Goal: Task Accomplishment & Management: Use online tool/utility

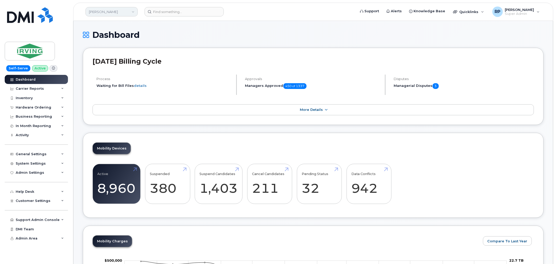
click at [103, 15] on link "JD Irving" at bounding box center [111, 11] width 52 height 9
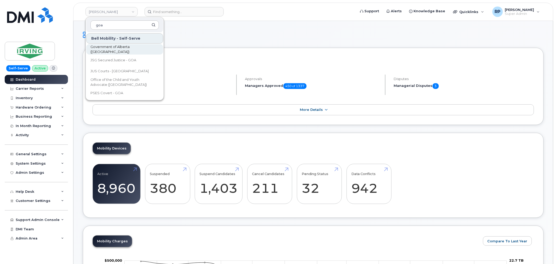
type input "goa"
click at [114, 50] on span "Government of Alberta (GOA)" at bounding box center [120, 49] width 60 height 10
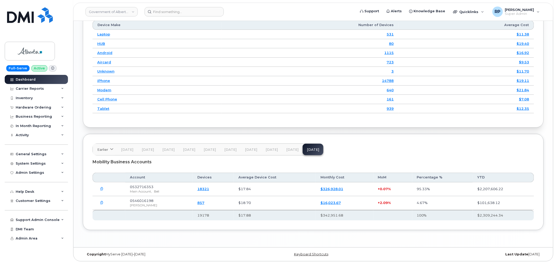
scroll to position [662, 0]
click at [101, 190] on icon "button" at bounding box center [101, 189] width 3 height 3
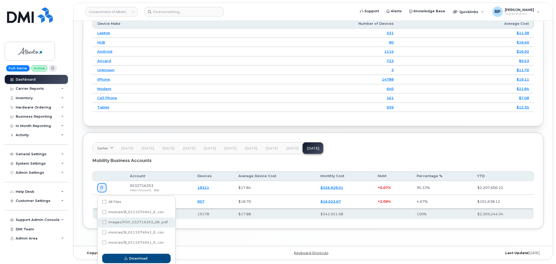
click at [108, 224] on span "images/PDF_532716353_08...pdf" at bounding box center [137, 222] width 59 height 4
click at [98, 224] on input "images/PDF_532716353_08...pdf" at bounding box center [97, 222] width 3 height 3
checkbox input "true"
click at [140, 260] on span "Download" at bounding box center [138, 258] width 18 height 5
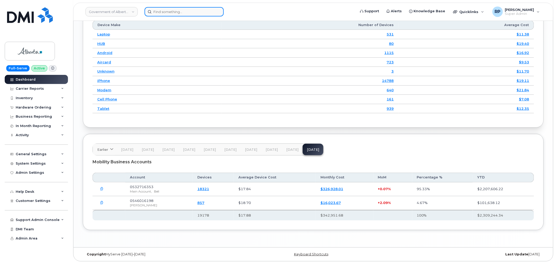
click at [177, 13] on input at bounding box center [183, 11] width 79 height 9
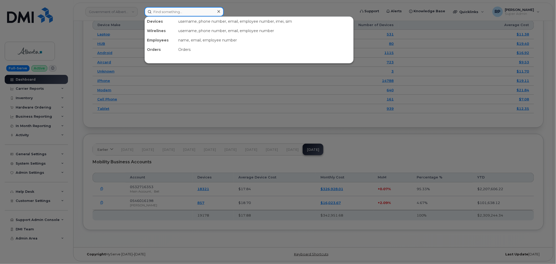
paste input "8438778960"
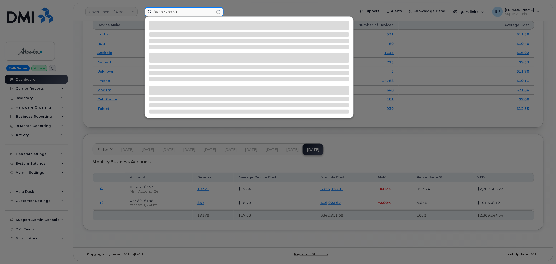
type input "8438778960"
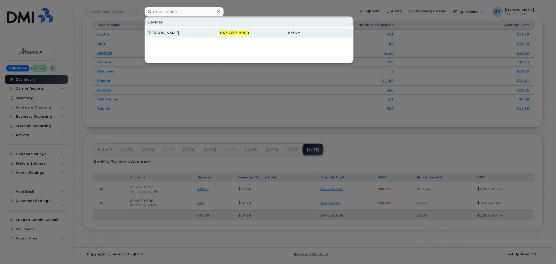
click at [191, 31] on div "Terry Harrelson" at bounding box center [172, 32] width 51 height 5
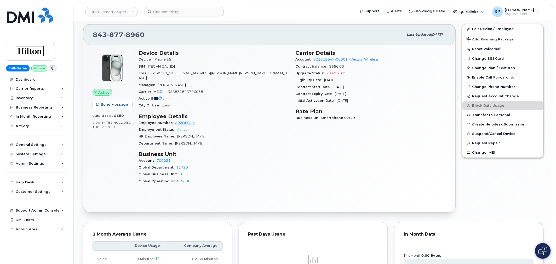
scroll to position [116, 0]
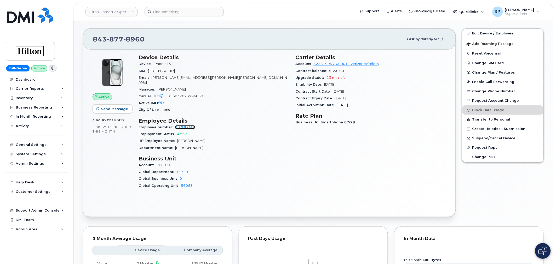
click at [183, 125] on link "A02DD344" at bounding box center [185, 127] width 20 height 4
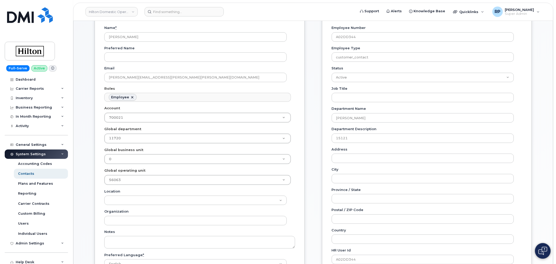
scroll to position [87, 0]
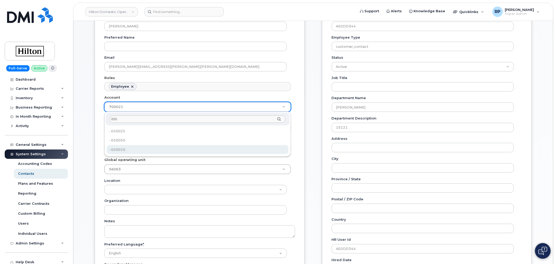
type input "650"
type input "34080332"
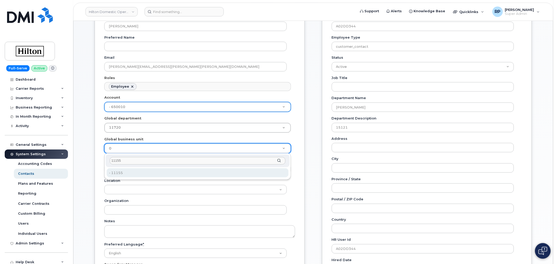
type input "11155"
type input "34541956"
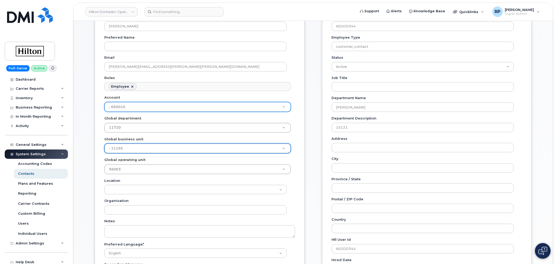
scroll to position [116, 0]
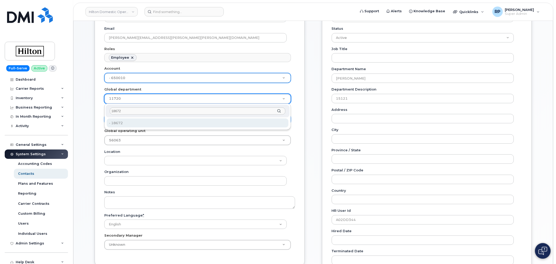
type input "18672"
type input "34615401"
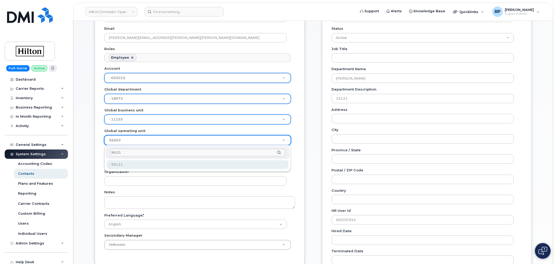
type input "99121"
type input "34542165"
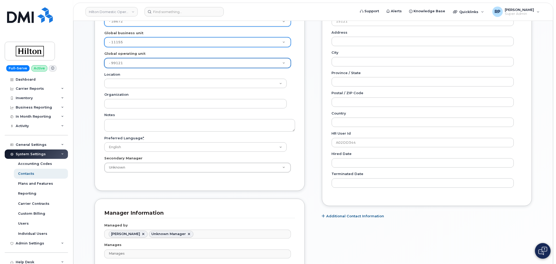
scroll to position [319, 0]
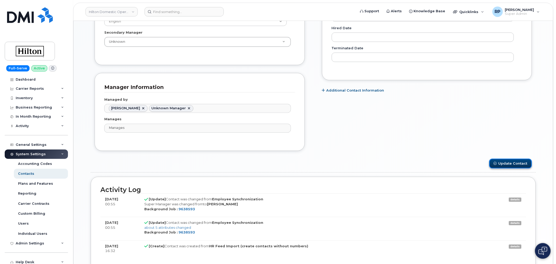
click at [512, 163] on button "Update Contact" at bounding box center [510, 164] width 43 height 10
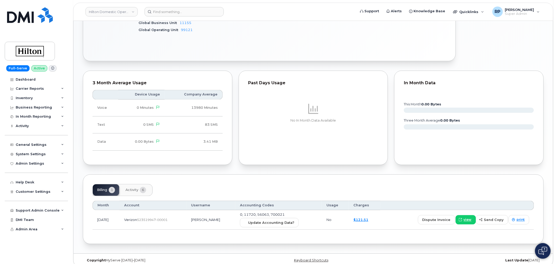
scroll to position [274, 0]
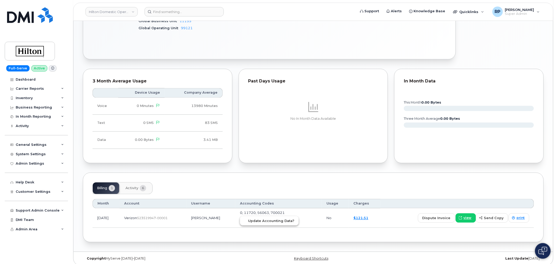
click at [268, 219] on span "Update Accounting Data?" at bounding box center [271, 221] width 46 height 5
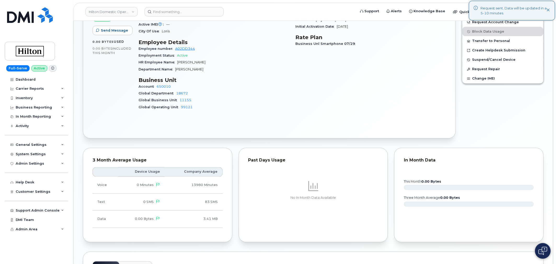
scroll to position [187, 0]
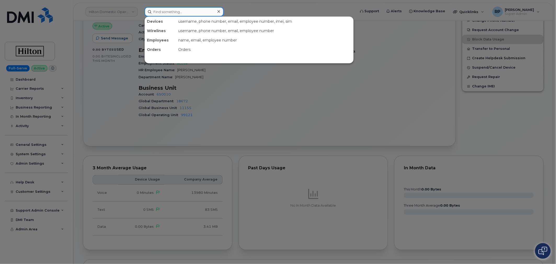
click at [171, 11] on input at bounding box center [183, 11] width 79 height 9
paste input "4083244311"
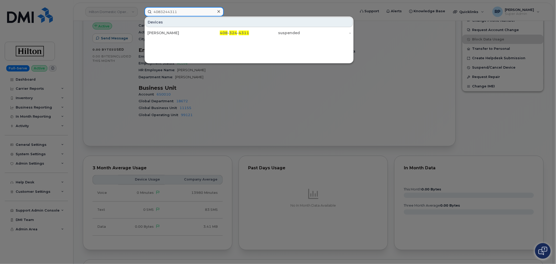
type input "4083244311"
click at [203, 33] on div "408 - 324 - 4311" at bounding box center [223, 32] width 51 height 5
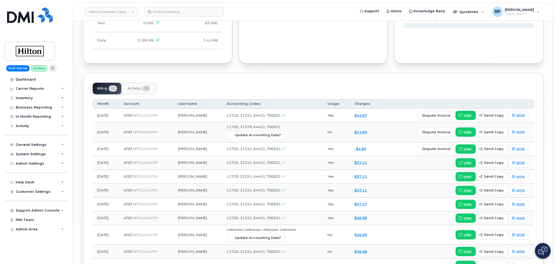
scroll to position [406, 0]
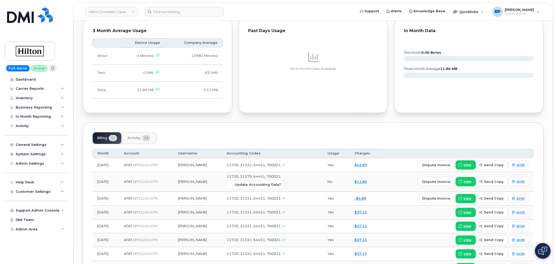
click at [139, 137] on button "Activity 13" at bounding box center [138, 138] width 31 height 11
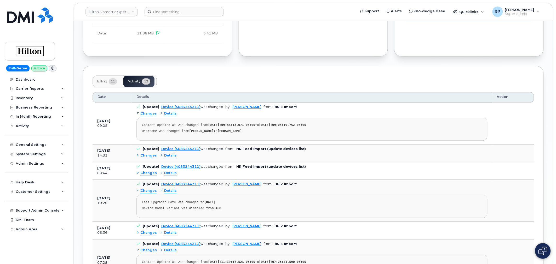
scroll to position [435, 0]
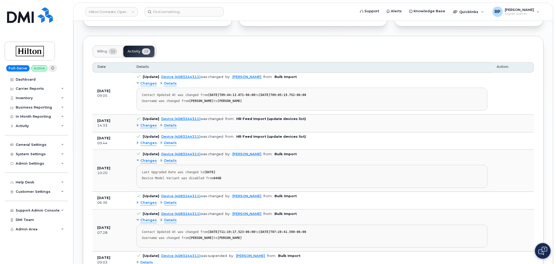
click at [168, 123] on span "Details" at bounding box center [170, 125] width 13 height 5
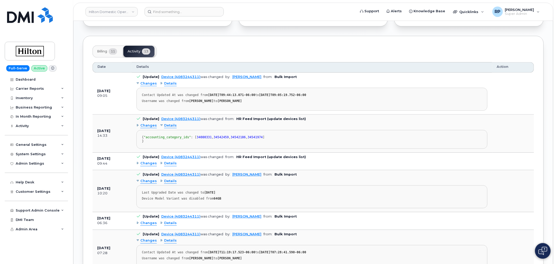
click at [168, 123] on span "Details" at bounding box center [170, 125] width 13 height 5
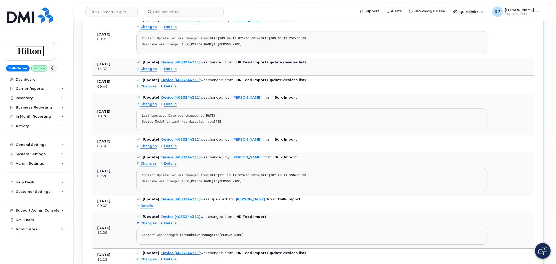
scroll to position [493, 0]
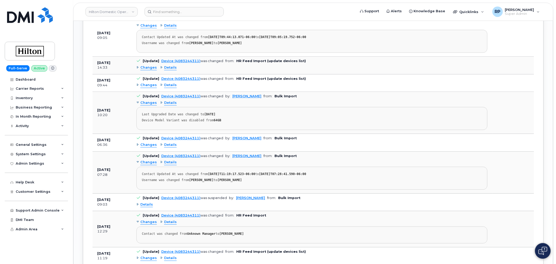
click at [166, 143] on span "Details" at bounding box center [170, 145] width 13 height 5
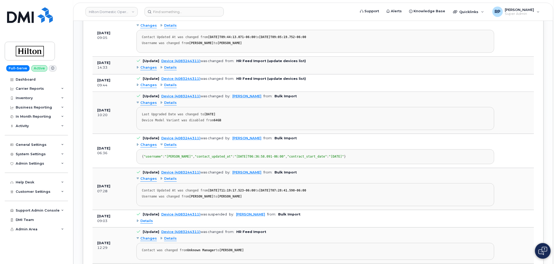
click at [166, 143] on span "Details" at bounding box center [170, 145] width 13 height 5
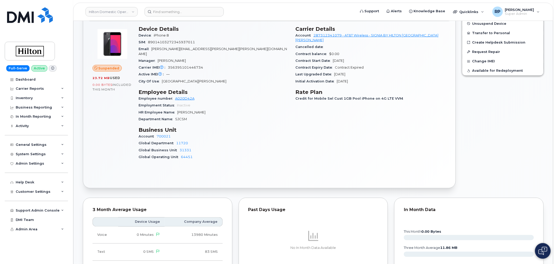
scroll to position [116, 0]
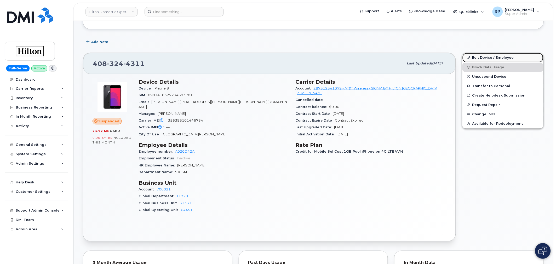
click at [484, 59] on link "Edit Device / Employee" at bounding box center [502, 57] width 81 height 9
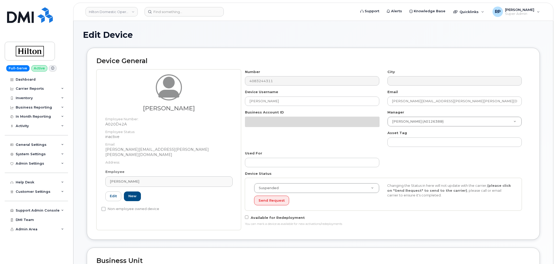
select select "34080331"
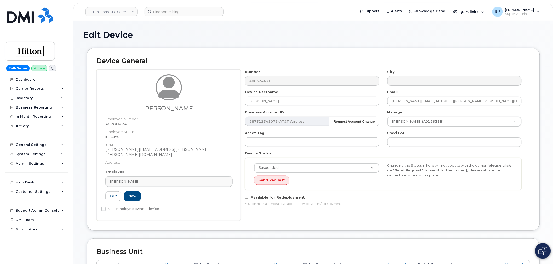
drag, startPoint x: 125, startPoint y: 176, endPoint x: 92, endPoint y: 176, distance: 32.7
click at [92, 176] on div "Device General [PERSON_NAME] Employee Number: A020D42A Employee Status: inactiv…" at bounding box center [313, 139] width 453 height 183
click at [137, 179] on div "[PERSON_NAME]" at bounding box center [169, 181] width 118 height 5
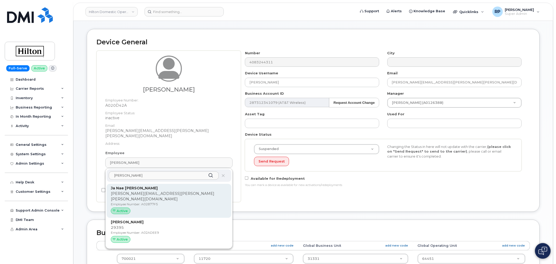
scroll to position [29, 0]
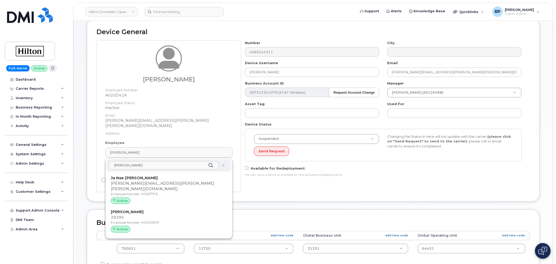
drag, startPoint x: 132, startPoint y: 158, endPoint x: 92, endPoint y: 160, distance: 40.3
click at [92, 160] on div "Device General Larry Wick Employee Number: A020D42A Employee Status: inactive E…" at bounding box center [313, 110] width 453 height 183
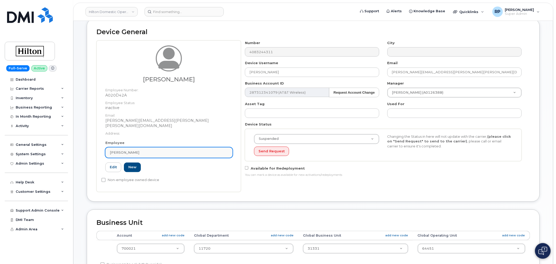
click at [148, 148] on link "Larry Wick" at bounding box center [168, 153] width 127 height 10
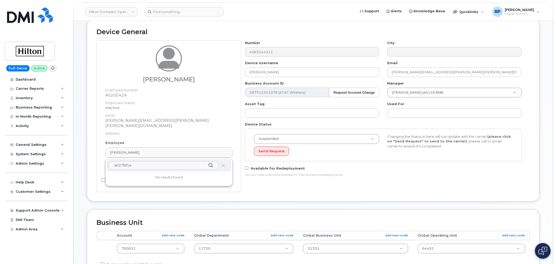
drag, startPoint x: 138, startPoint y: 159, endPoint x: 86, endPoint y: 163, distance: 52.1
click at [87, 163] on div "Device General Larry Wick Employee Number: A020D42A Employee Status: inactive E…" at bounding box center [313, 110] width 453 height 183
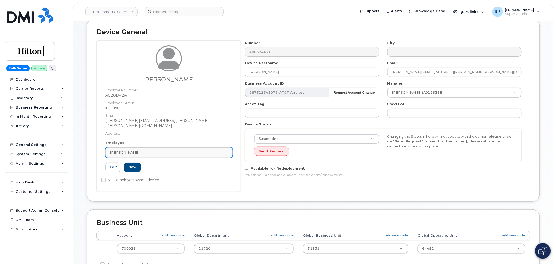
click at [122, 150] on span "Larry Wick" at bounding box center [125, 152] width 30 height 5
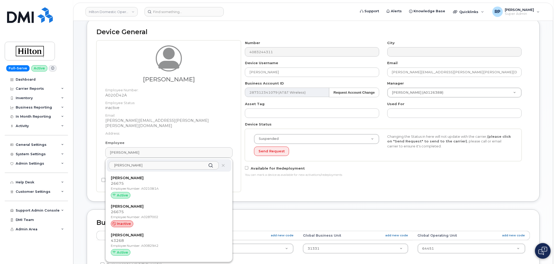
click at [114, 161] on input "jones" at bounding box center [164, 165] width 110 height 8
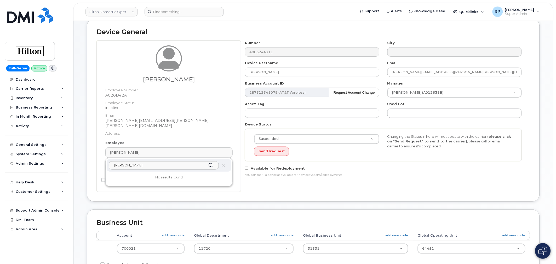
click at [285, 191] on div "Device General Larry Wick Employee Number: A020D42A Employee Status: inactive E…" at bounding box center [313, 110] width 453 height 183
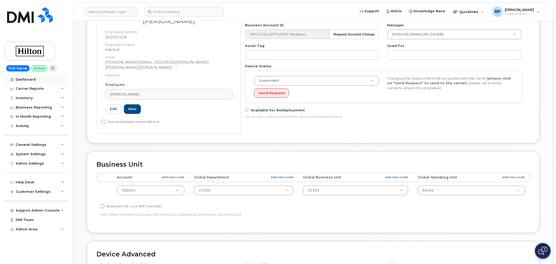
scroll to position [87, 0]
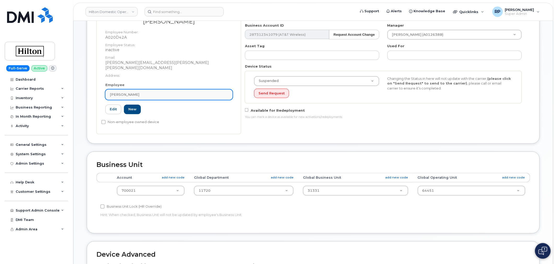
click at [155, 92] on div "Larry Wick" at bounding box center [169, 94] width 118 height 5
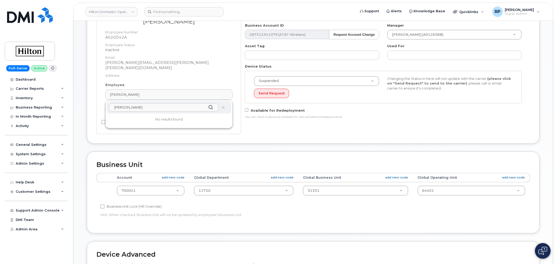
click at [145, 103] on input "j jones" at bounding box center [164, 107] width 110 height 8
drag, startPoint x: 145, startPoint y: 102, endPoint x: 79, endPoint y: 102, distance: 66.6
click at [79, 102] on div "Edit Device Device General Larry Wick Employee Number: A020D42A Employee Status…" at bounding box center [312, 157] width 479 height 447
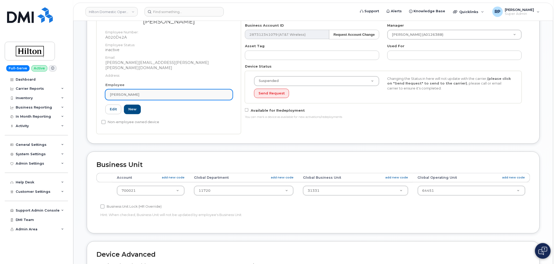
click at [170, 92] on div "Larry Wick" at bounding box center [169, 94] width 118 height 5
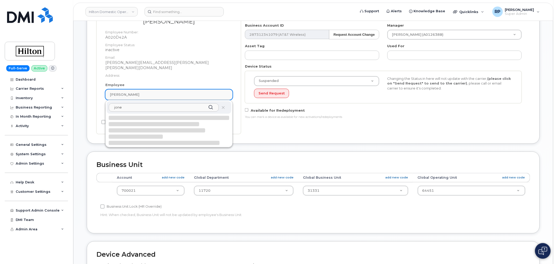
type input "jones"
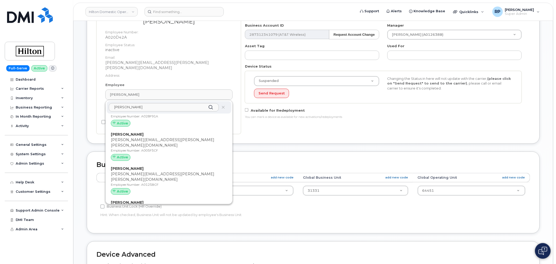
scroll to position [406, 0]
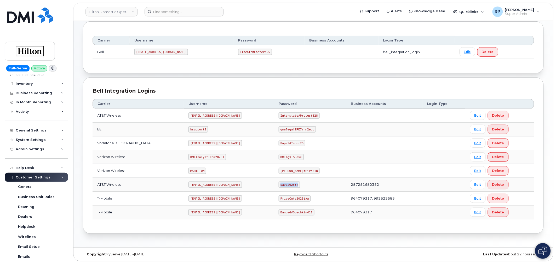
scroll to position [3, 0]
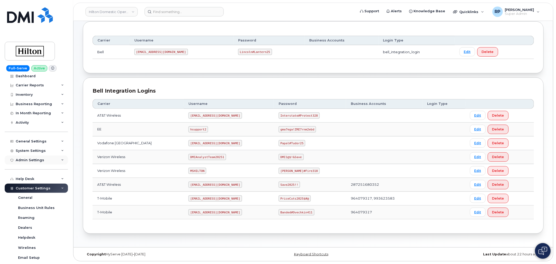
click at [36, 161] on div "Admin Settings" at bounding box center [30, 160] width 28 height 4
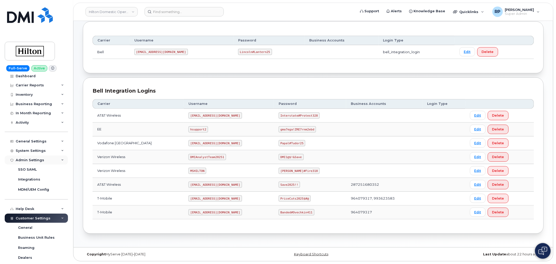
click at [36, 161] on div "Admin Settings" at bounding box center [30, 160] width 28 height 4
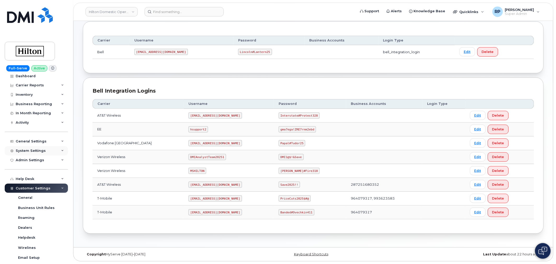
click at [38, 151] on div "System Settings" at bounding box center [31, 151] width 30 height 4
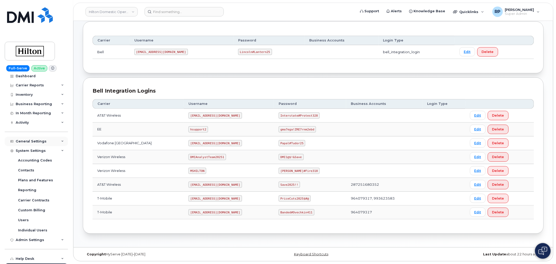
click at [40, 140] on div "General Settings" at bounding box center [31, 141] width 31 height 4
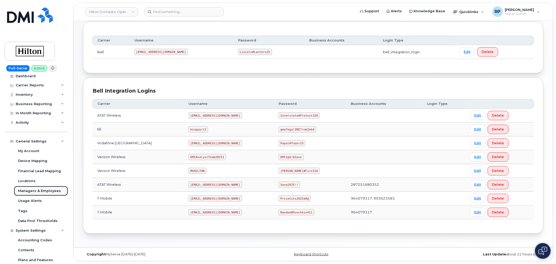
click at [38, 191] on div "Managers & Employees" at bounding box center [39, 191] width 43 height 5
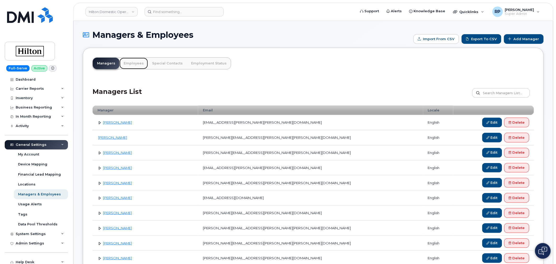
click at [135, 63] on link "Employees" at bounding box center [133, 63] width 28 height 11
click at [506, 92] on input "text" at bounding box center [500, 92] width 57 height 9
paste input "A027BF1E"
type input "A027BF1E"
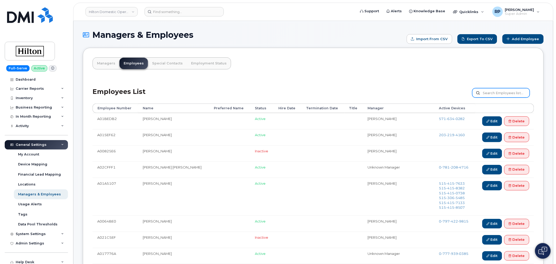
drag, startPoint x: 0, startPoint y: 0, endPoint x: 506, endPoint y: 92, distance: 514.3
click at [506, 92] on input "text" at bounding box center [500, 92] width 57 height 9
paste input "A027BF1E"
type input "A027BF1E"
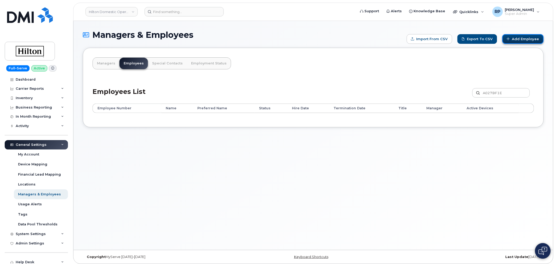
click at [528, 40] on link "Add Employee" at bounding box center [522, 39] width 41 height 10
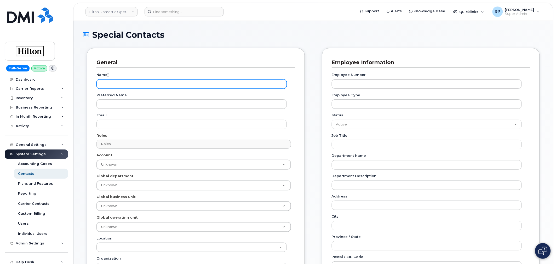
click at [120, 85] on input "Name *" at bounding box center [191, 83] width 190 height 9
click at [120, 84] on input "Name *" at bounding box center [191, 83] width 190 height 9
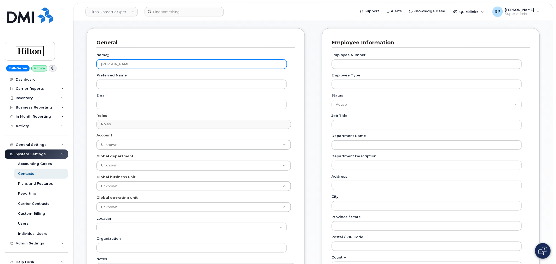
scroll to position [29, 0]
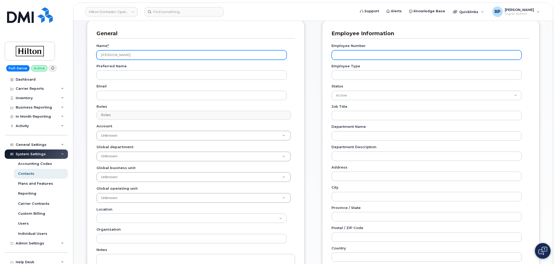
type input "Janae Jones"
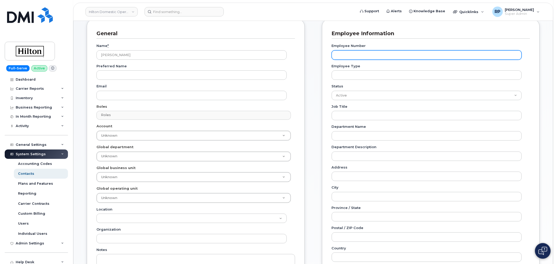
click at [355, 56] on input "Employee Number" at bounding box center [426, 54] width 190 height 9
paste input "A027BF1E"
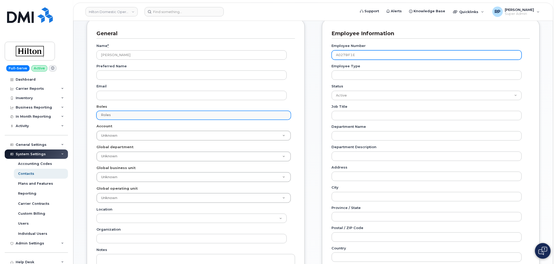
type input "A027BF1E"
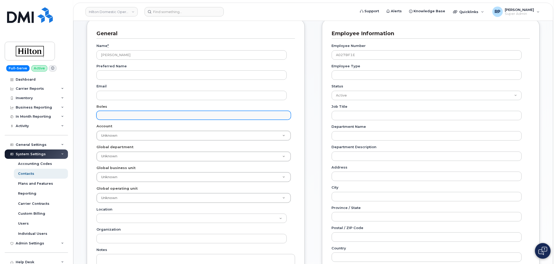
click at [130, 115] on input "text" at bounding box center [194, 115] width 189 height 7
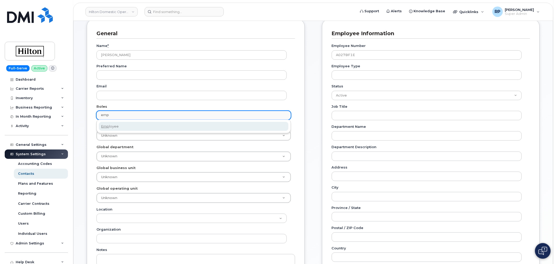
type input "emp"
select select "16"
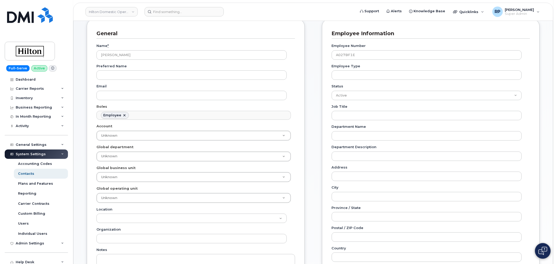
scroll to position [30, 0]
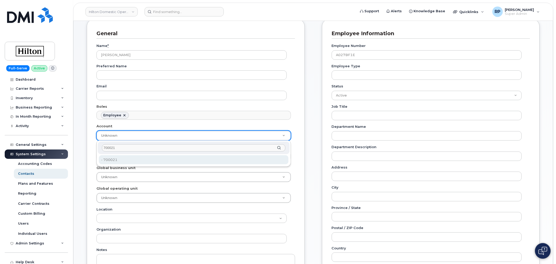
type input "700021"
type input "34080331"
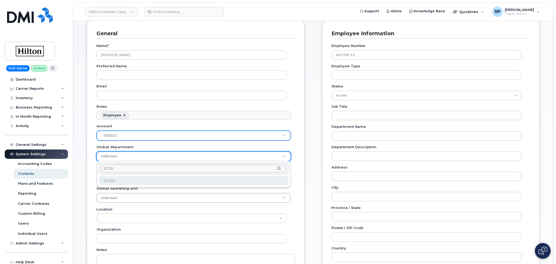
type input "11720"
type input "34542459"
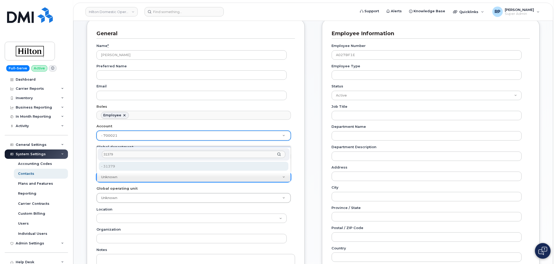
type input "31379"
type input "35622161"
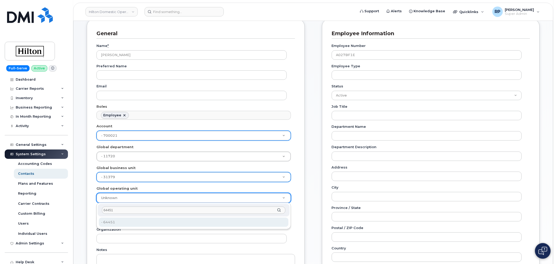
type input "64451"
type input "34542186"
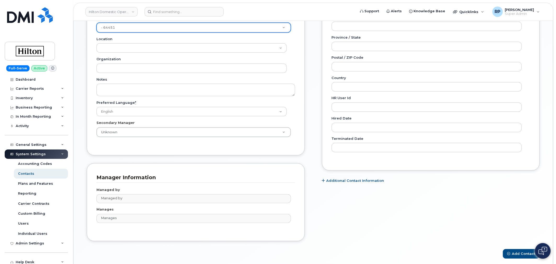
scroll to position [221, 0]
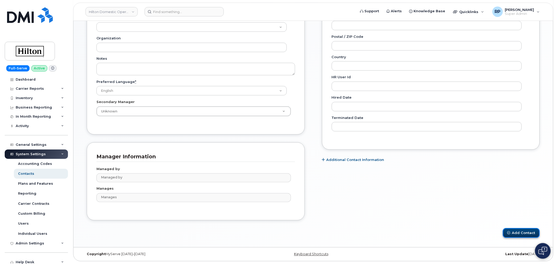
click at [510, 232] on icon "submit" at bounding box center [508, 233] width 3 height 3
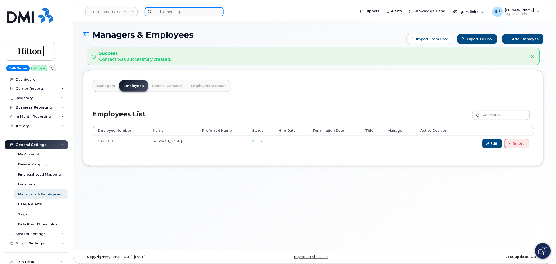
click at [189, 13] on input at bounding box center [183, 11] width 79 height 9
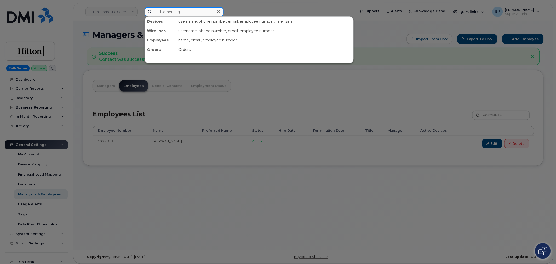
paste input "4084643167"
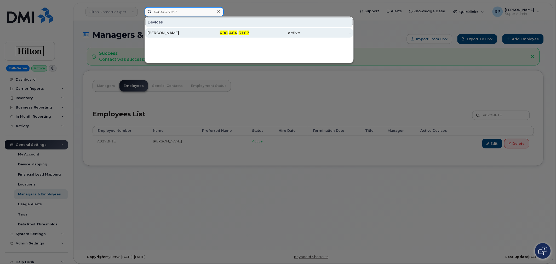
type input "4084643167"
click at [165, 32] on div "JUAN YANEZ" at bounding box center [172, 32] width 51 height 5
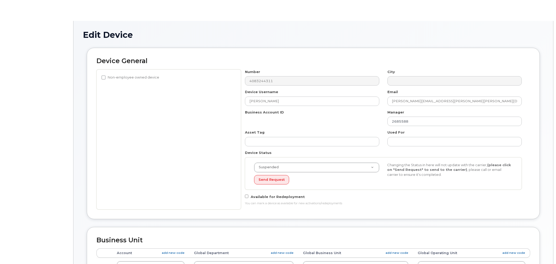
select select "34080331"
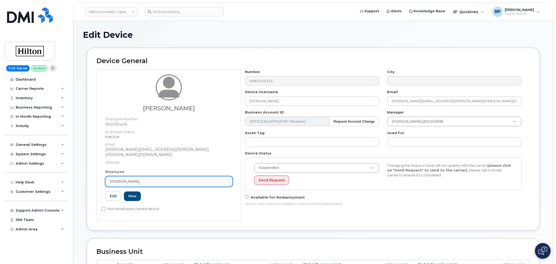
click at [135, 179] on div "[PERSON_NAME]" at bounding box center [169, 181] width 118 height 5
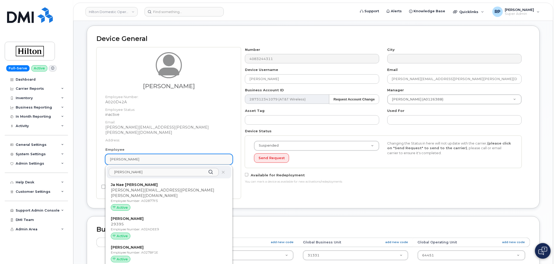
scroll to position [29, 0]
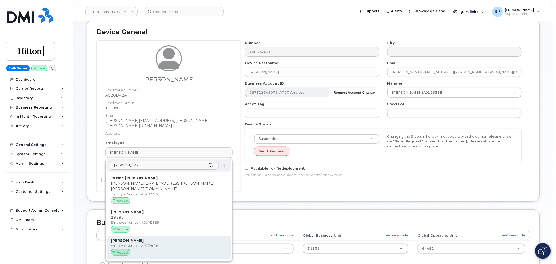
type input "[PERSON_NAME]"
click at [135, 244] on p "Employee Number: A027BF1E" at bounding box center [169, 246] width 116 height 5
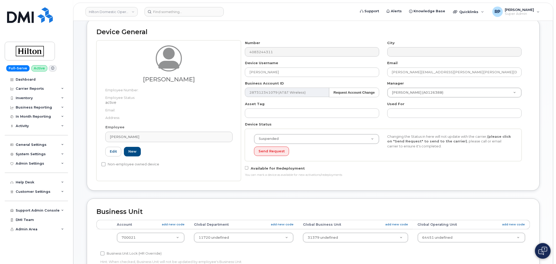
type input "[PERSON_NAME]"
type input "34542459"
type input "35622161"
type input "34542186"
type input "A027BF1E"
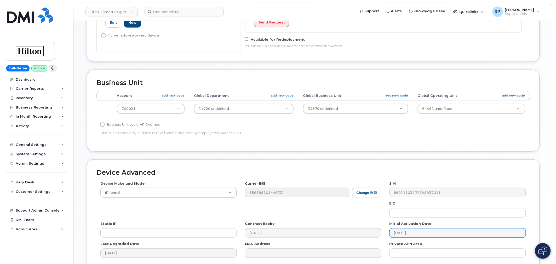
scroll to position [203, 0]
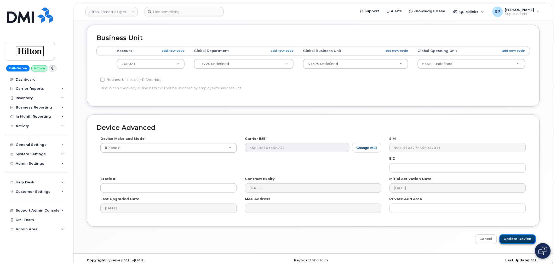
click at [517, 241] on input "Update Device" at bounding box center [517, 240] width 36 height 10
type input "Saving..."
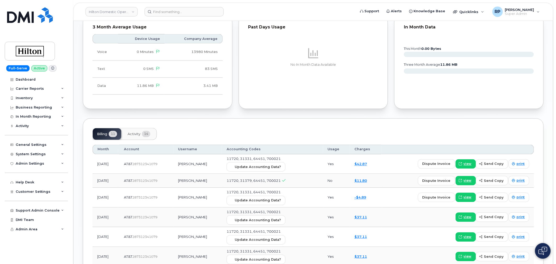
scroll to position [319, 0]
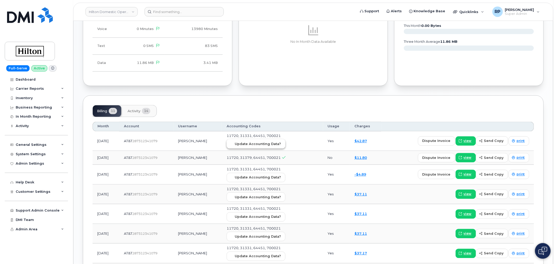
click at [255, 146] on span "Update Accounting Data?" at bounding box center [258, 144] width 46 height 5
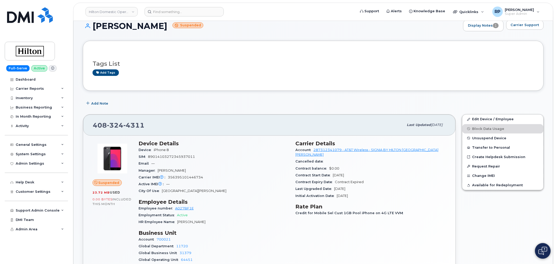
scroll to position [0, 0]
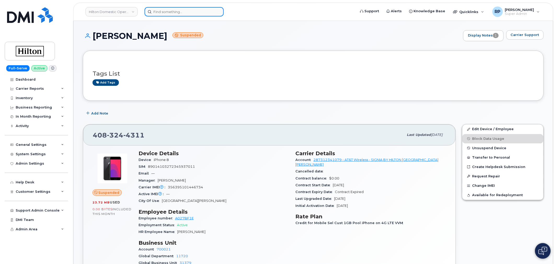
click at [192, 14] on input at bounding box center [183, 11] width 79 height 9
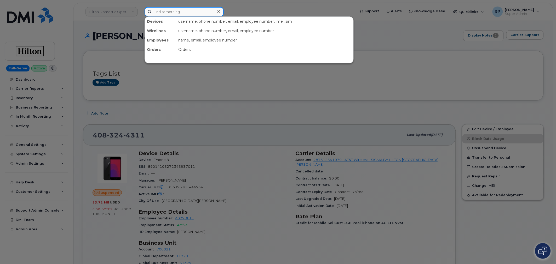
paste input "4086050400"
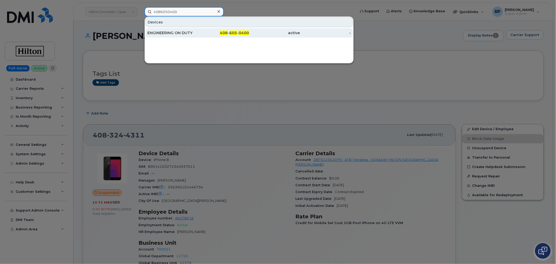
type input "4086050400"
click at [190, 33] on div "ENGINEERING ON DUTY" at bounding box center [172, 32] width 51 height 5
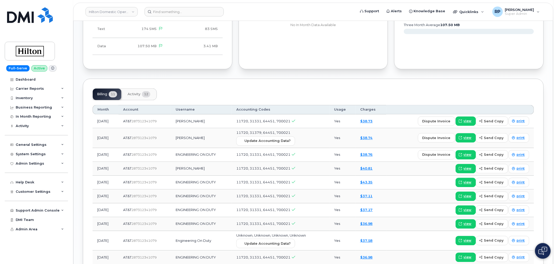
scroll to position [348, 0]
click at [140, 92] on span "Activity" at bounding box center [133, 94] width 13 height 4
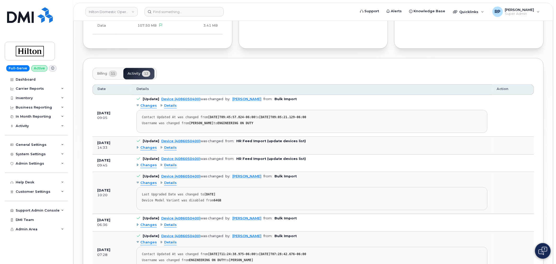
scroll to position [377, 0]
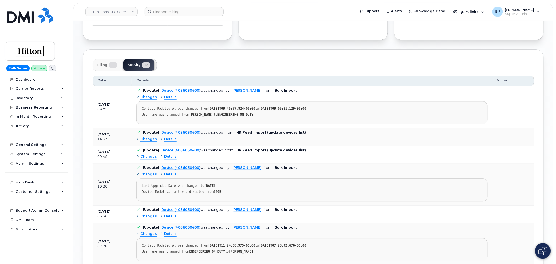
click at [169, 137] on span "Details" at bounding box center [170, 139] width 13 height 5
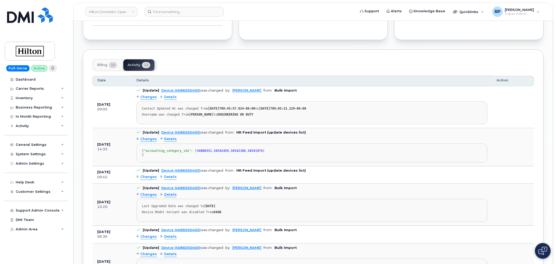
click at [169, 137] on span "Details" at bounding box center [170, 139] width 13 height 5
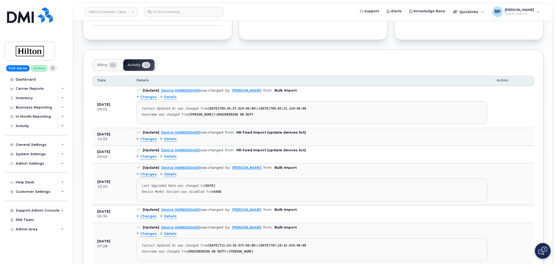
click at [169, 154] on span "Details" at bounding box center [170, 156] width 13 height 5
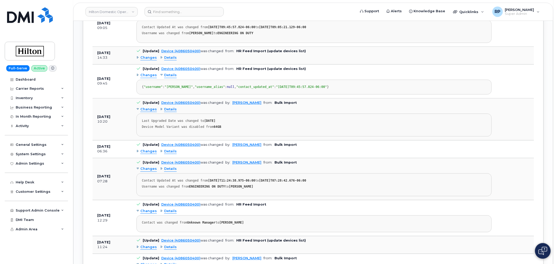
scroll to position [464, 0]
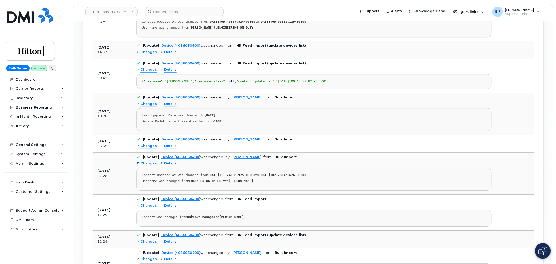
click at [168, 149] on span "Details" at bounding box center [170, 146] width 13 height 5
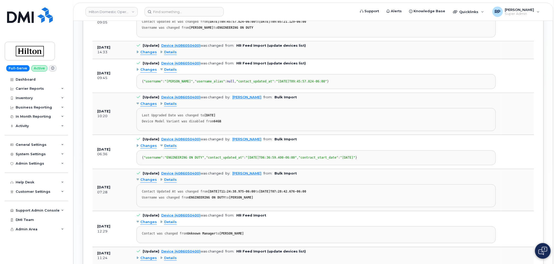
click at [168, 149] on span "Details" at bounding box center [170, 146] width 13 height 5
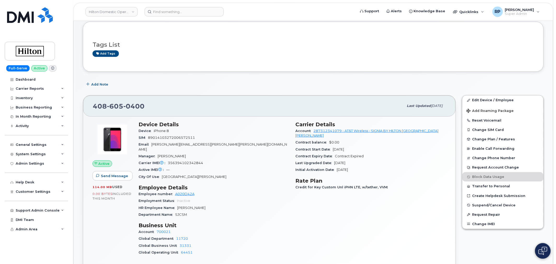
scroll to position [0, 0]
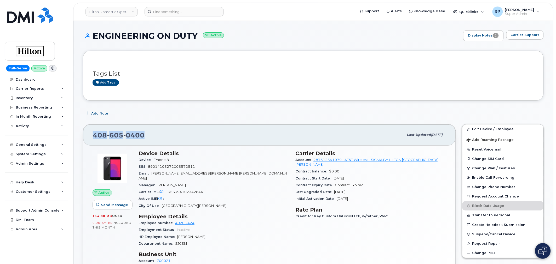
drag, startPoint x: 141, startPoint y: 137, endPoint x: 87, endPoint y: 137, distance: 53.0
click at [87, 137] on div "[PHONE_NUMBER] Last updated [DATE]" at bounding box center [269, 135] width 372 height 21
drag, startPoint x: 97, startPoint y: 134, endPoint x: 291, endPoint y: 177, distance: 198.2
click at [291, 177] on div "Device Details Device iPhone 8 SIM 89014103272006572511 Email Larry.Wick@Hilton…" at bounding box center [213, 219] width 157 height 145
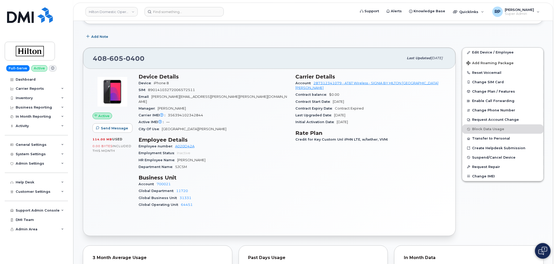
scroll to position [87, 0]
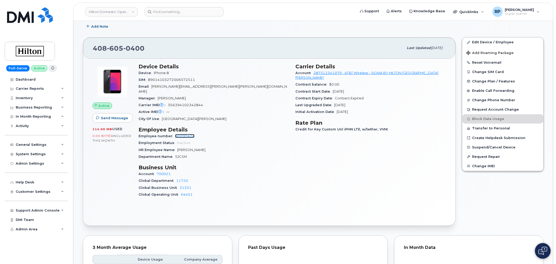
click at [185, 134] on link "A020D42A" at bounding box center [184, 136] width 19 height 4
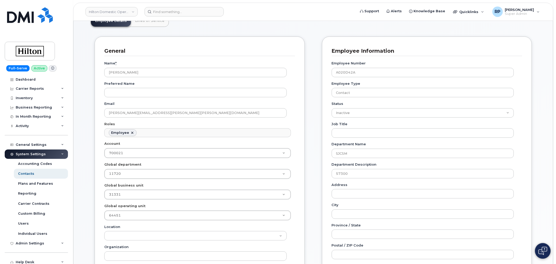
scroll to position [58, 0]
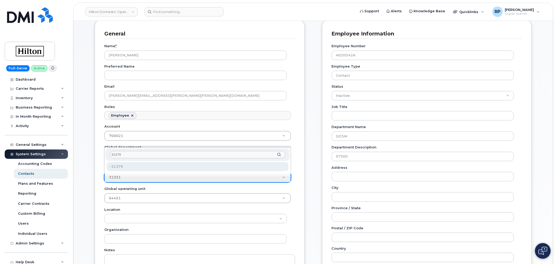
type input "31379"
type input "35622161"
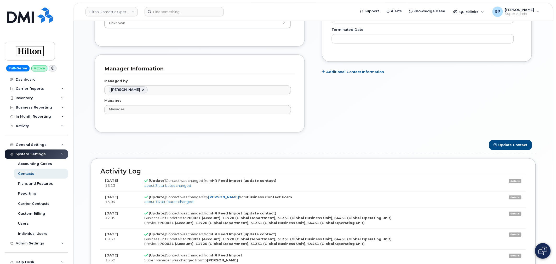
scroll to position [348, 0]
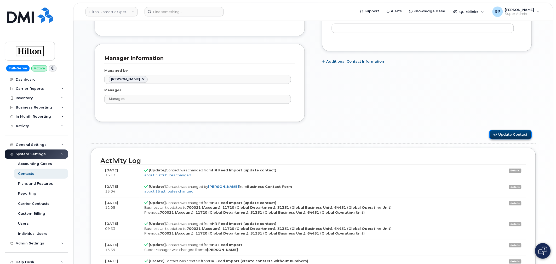
click at [505, 133] on button "Update Contact" at bounding box center [510, 135] width 43 height 10
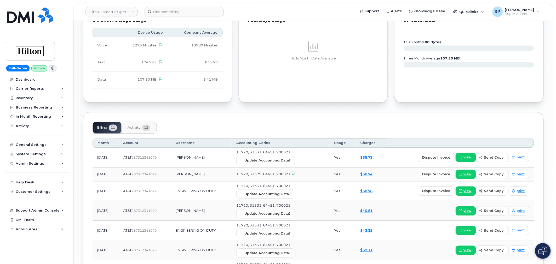
scroll to position [319, 0]
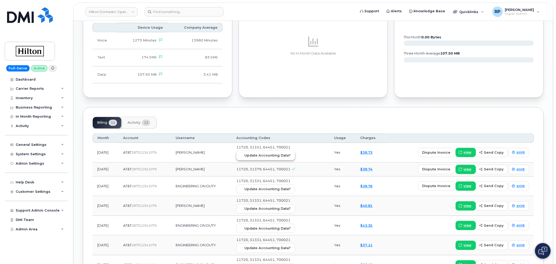
click at [289, 153] on span "Update Accounting Data?" at bounding box center [267, 155] width 46 height 5
click at [136, 121] on span "Activity" at bounding box center [133, 123] width 13 height 4
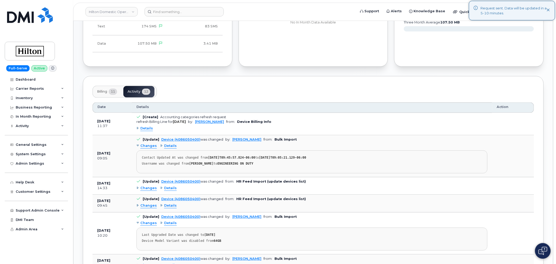
scroll to position [377, 0]
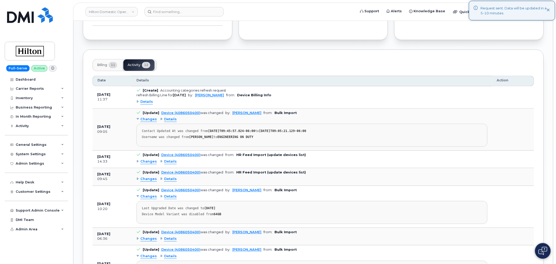
click at [170, 159] on span "Details" at bounding box center [170, 161] width 13 height 5
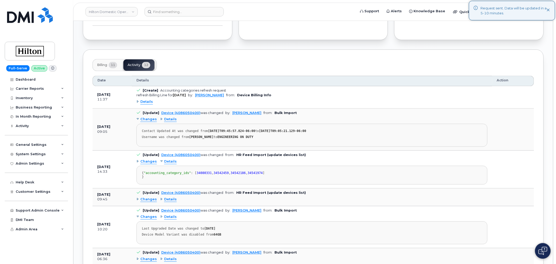
click at [170, 159] on span "Details" at bounding box center [170, 161] width 13 height 5
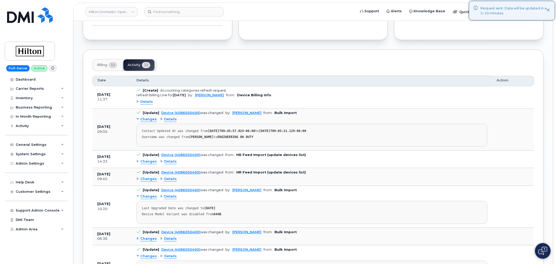
click at [167, 177] on span "Details" at bounding box center [170, 179] width 13 height 5
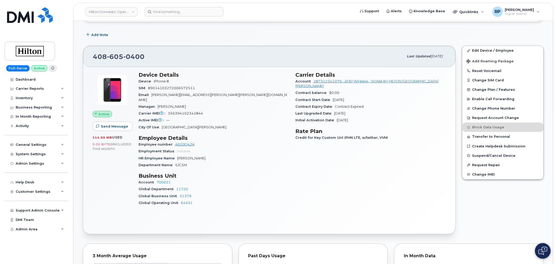
scroll to position [0, 0]
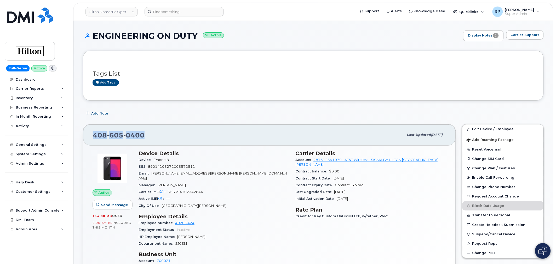
drag, startPoint x: 148, startPoint y: 135, endPoint x: 88, endPoint y: 137, distance: 59.8
click at [88, 137] on div "[PHONE_NUMBER] Last updated [DATE]" at bounding box center [269, 135] width 372 height 21
copy span "[PHONE_NUMBER]"
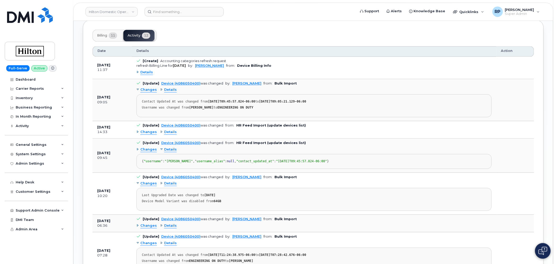
scroll to position [406, 0]
click at [166, 130] on span "Details" at bounding box center [170, 132] width 13 height 5
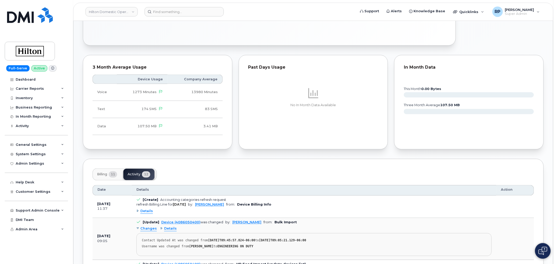
scroll to position [272, 0]
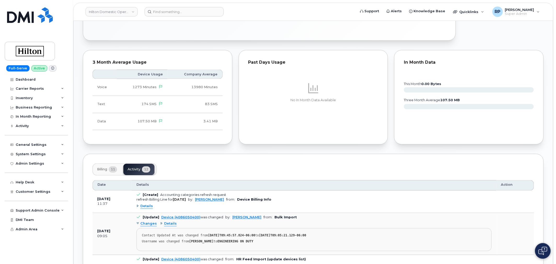
click at [104, 168] on span "Billing" at bounding box center [102, 170] width 10 height 4
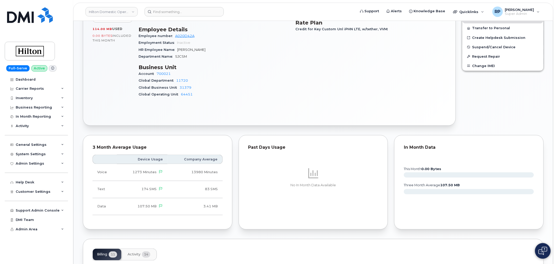
scroll to position [174, 0]
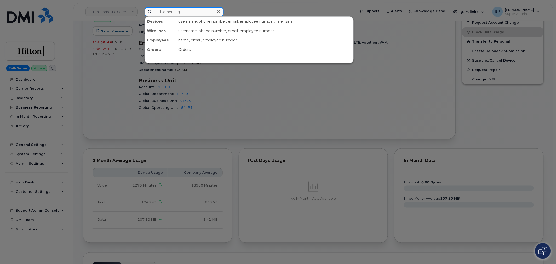
click at [197, 16] on div "Devices username, phone number, email, employee number, imei, sim Wirelines use…" at bounding box center [248, 11] width 208 height 9
paste input "4084643167"
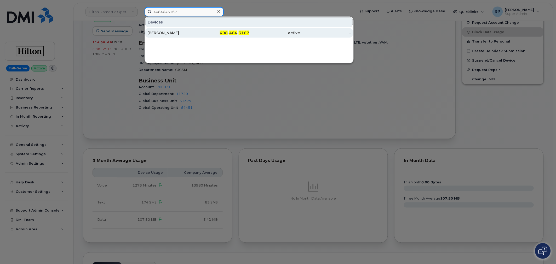
type input "4084643167"
click at [190, 33] on div "[PERSON_NAME]" at bounding box center [172, 32] width 51 height 5
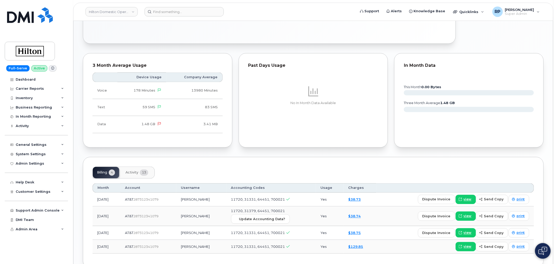
scroll to position [295, 0]
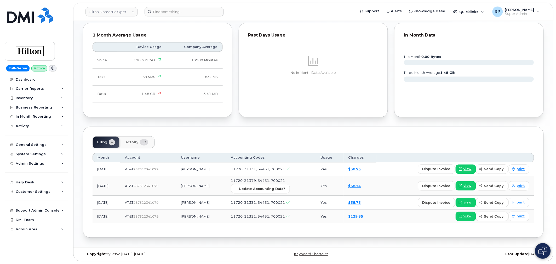
click at [130, 144] on span "Activity" at bounding box center [131, 143] width 13 height 4
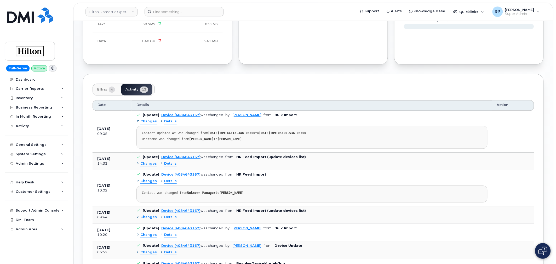
scroll to position [353, 0]
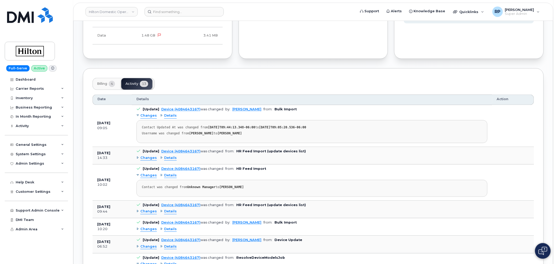
click at [169, 160] on span "Details" at bounding box center [170, 158] width 13 height 5
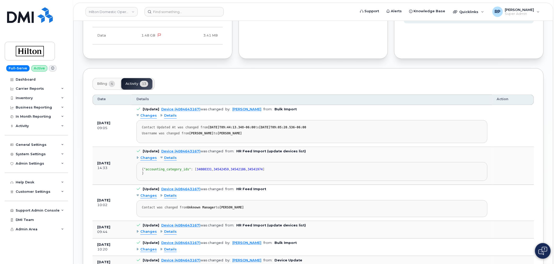
click at [169, 160] on span "Details" at bounding box center [170, 158] width 13 height 5
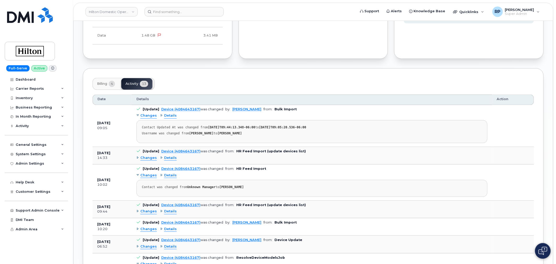
click at [168, 212] on span "Details" at bounding box center [170, 211] width 13 height 5
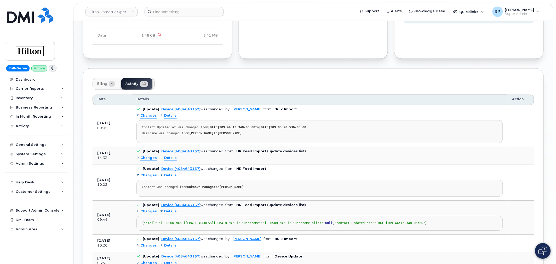
click at [168, 212] on span "Details" at bounding box center [170, 211] width 13 height 5
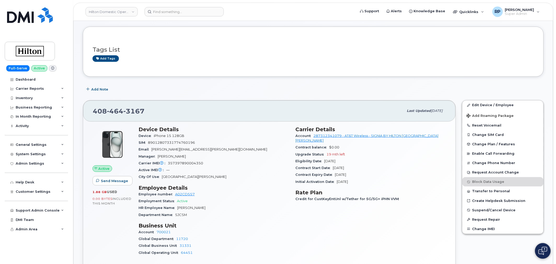
scroll to position [34, 0]
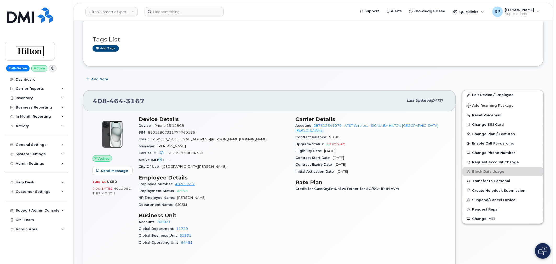
drag, startPoint x: 206, startPoint y: 198, endPoint x: 177, endPoint y: 198, distance: 29.3
click at [177, 198] on div "HR Employee Name Juan Yanez Ulloa" at bounding box center [213, 198] width 151 height 7
copy span "Juan Yanez Ulloa"
click at [164, 13] on input at bounding box center [183, 11] width 79 height 9
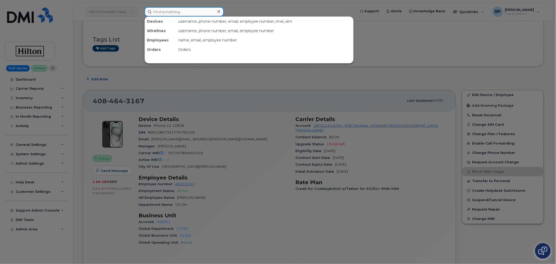
paste input "5716830445"
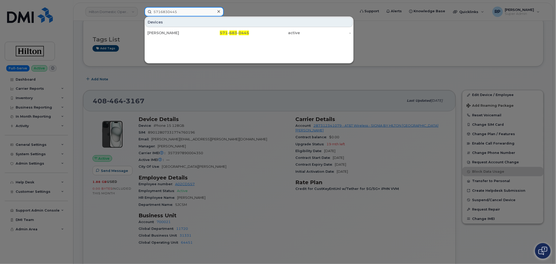
type input "5716830445"
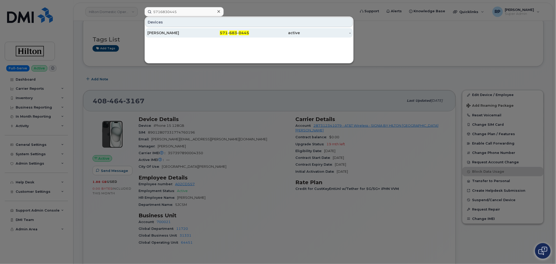
click at [174, 30] on div "Marianne Ayub" at bounding box center [172, 32] width 51 height 5
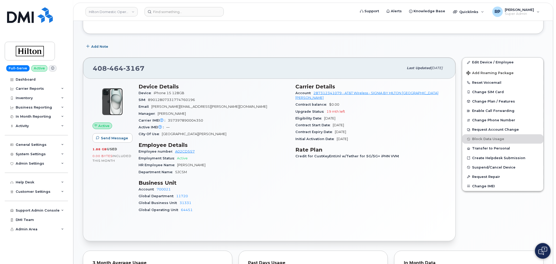
scroll to position [58, 0]
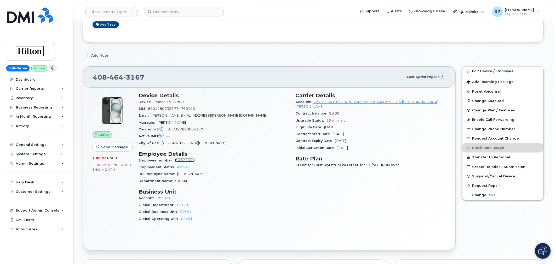
click at [190, 160] on link "A02CD557" at bounding box center [185, 161] width 20 height 4
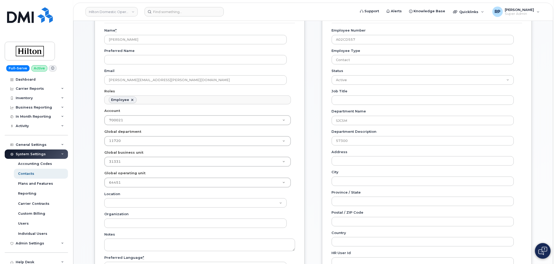
scroll to position [87, 0]
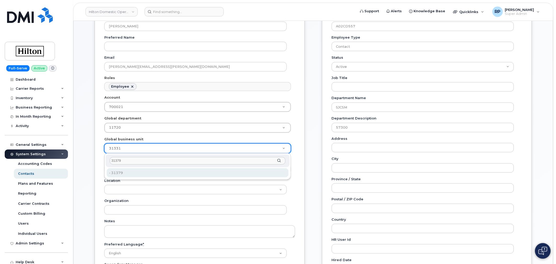
type input "31379"
type input "35622161"
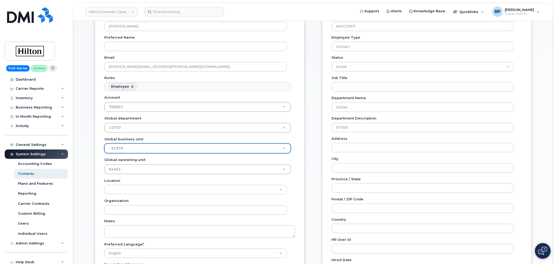
click at [304, 179] on div "General Name * Juan Yanez Ulloa Preferred Name Email Juan.YanezUlloa@Hilton.com…" at bounding box center [200, 143] width 210 height 307
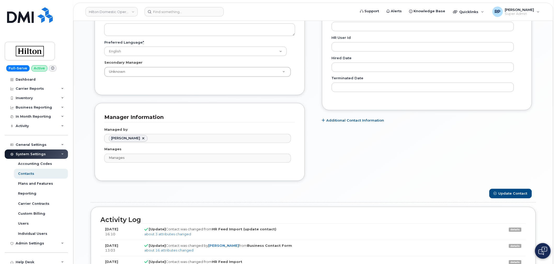
scroll to position [290, 0]
click at [501, 191] on button "Update Contact" at bounding box center [510, 193] width 43 height 10
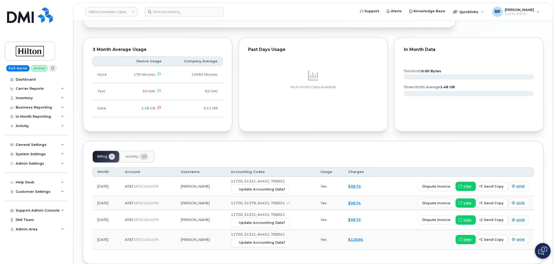
scroll to position [307, 0]
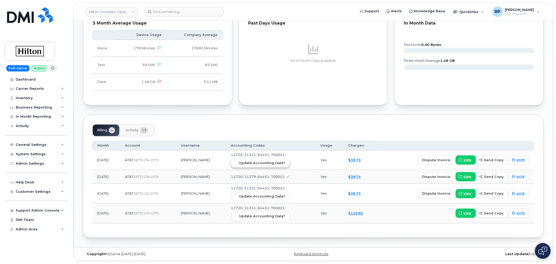
click at [270, 165] on span "Update Accounting Data?" at bounding box center [262, 163] width 46 height 5
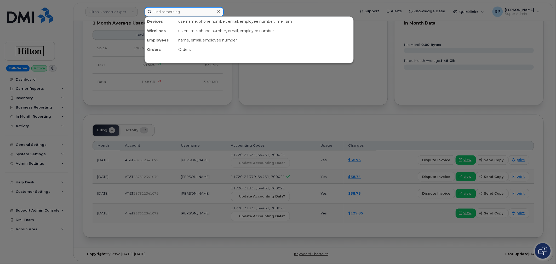
click at [194, 13] on input at bounding box center [183, 11] width 79 height 9
paste input "7033041482"
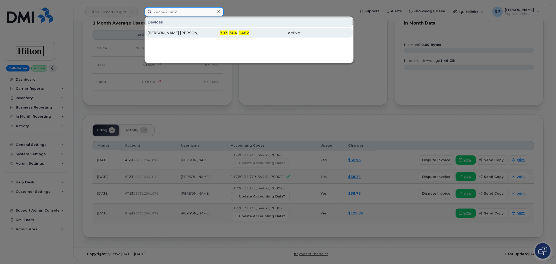
type input "7033041482"
click at [194, 30] on div "Ann Maria Job" at bounding box center [172, 32] width 51 height 5
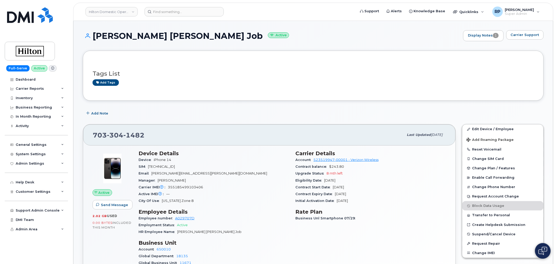
scroll to position [87, 0]
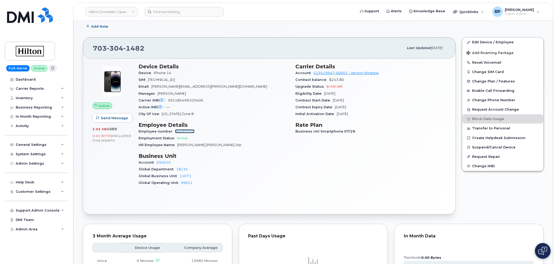
click at [184, 132] on link "A029707D" at bounding box center [184, 132] width 19 height 4
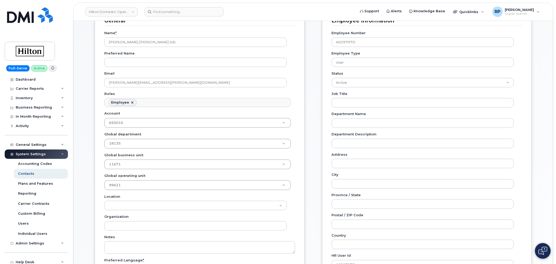
scroll to position [87, 0]
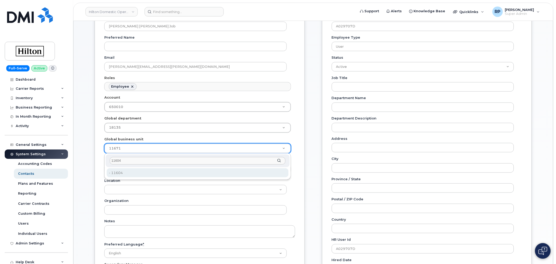
type input "11604"
type input "34541969"
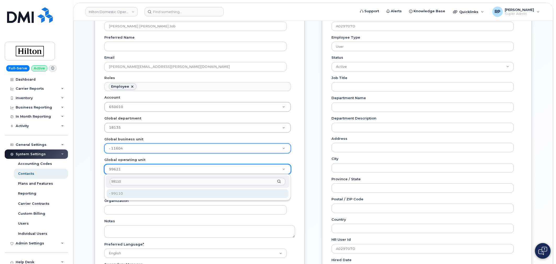
type input "99110"
type input "34542179"
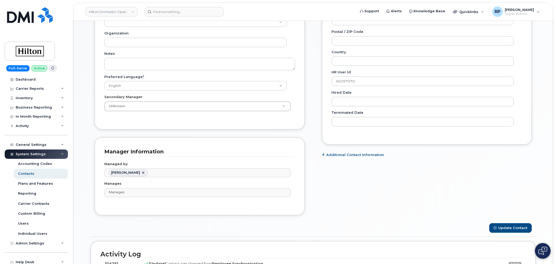
scroll to position [261, 0]
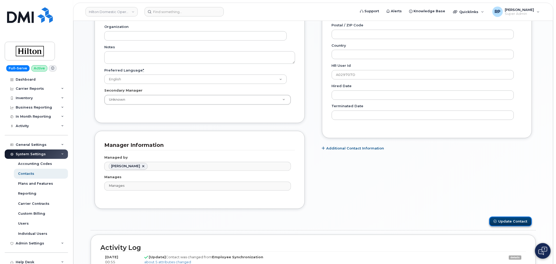
click at [496, 220] on button "Update Contact" at bounding box center [510, 222] width 43 height 10
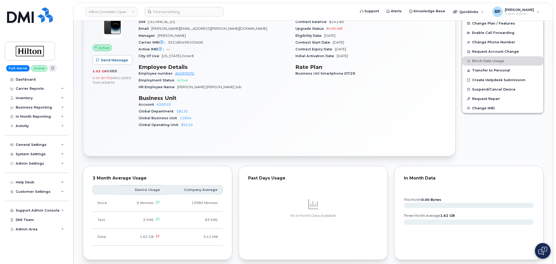
scroll to position [290, 0]
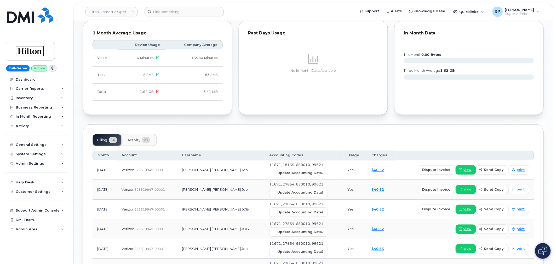
drag, startPoint x: 270, startPoint y: 174, endPoint x: 299, endPoint y: 41, distance: 136.0
click at [277, 173] on span "Update Accounting Data?" at bounding box center [300, 173] width 46 height 5
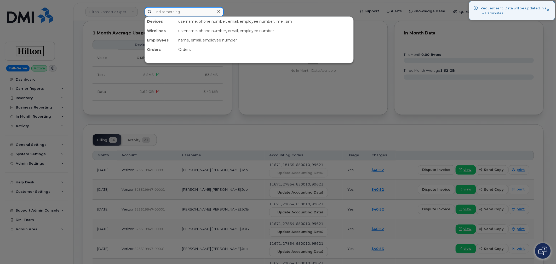
click at [189, 10] on input at bounding box center [183, 11] width 79 height 9
paste input "8052521106"
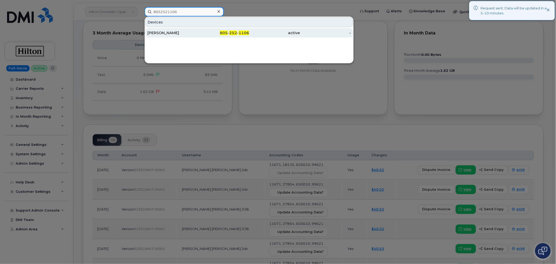
type input "8052521106"
click at [183, 34] on div "BRIANNA MOORE" at bounding box center [172, 32] width 51 height 5
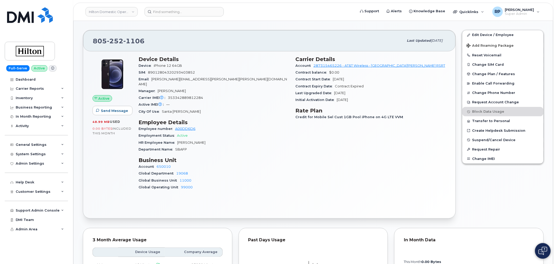
scroll to position [145, 0]
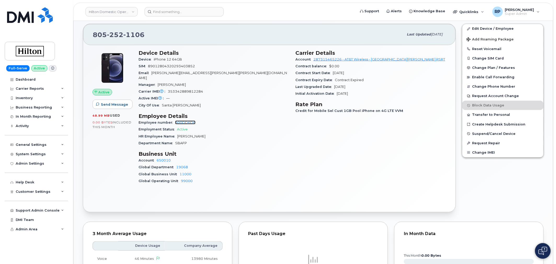
click at [189, 121] on link "A00DD6D6" at bounding box center [185, 123] width 20 height 4
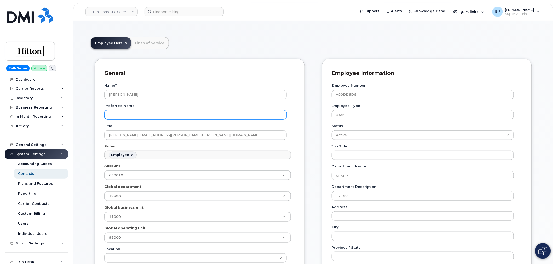
scroll to position [116, 0]
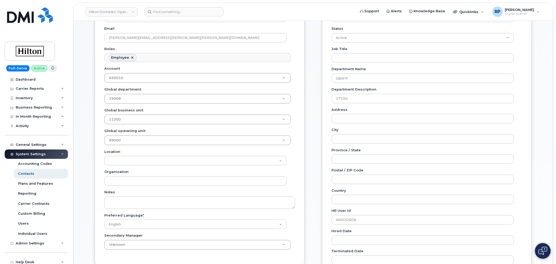
click at [84, 120] on div "Employee Details Lines of Service General Name * Brianna Moore Preferred Name E…" at bounding box center [313, 260] width 460 height 657
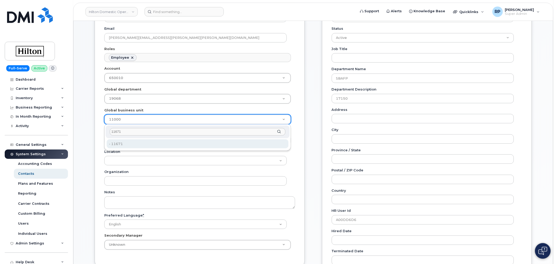
type input "11671"
type input "34541922"
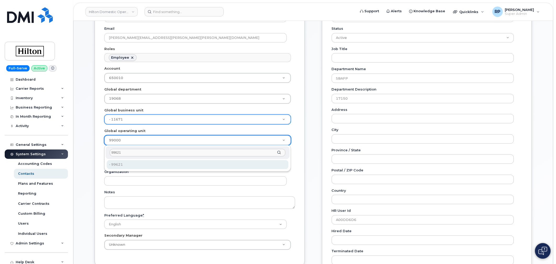
type input "99621"
type input "34542131"
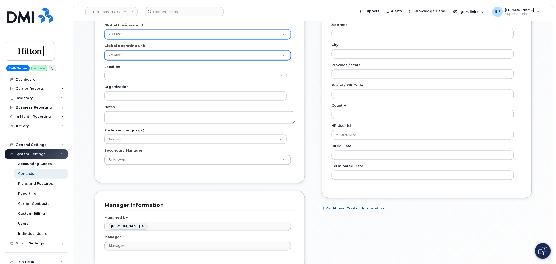
scroll to position [290, 0]
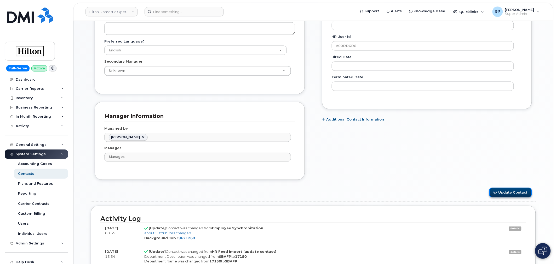
click at [502, 194] on button "Update Contact" at bounding box center [510, 193] width 43 height 10
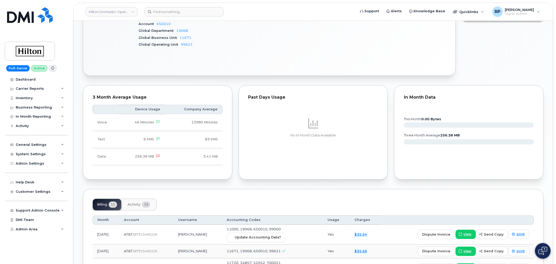
scroll to position [377, 0]
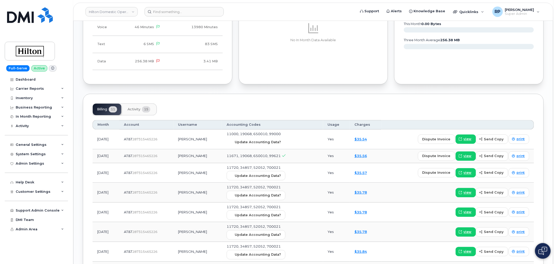
click at [259, 140] on span "Update Accounting Data?" at bounding box center [258, 142] width 46 height 5
click at [201, 14] on input at bounding box center [183, 11] width 79 height 9
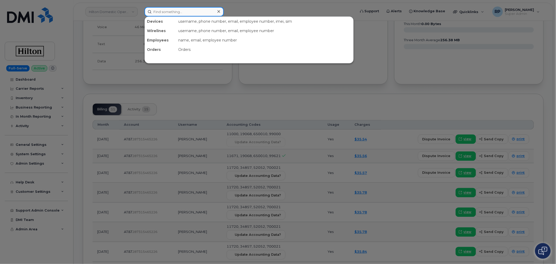
paste input "5716832898"
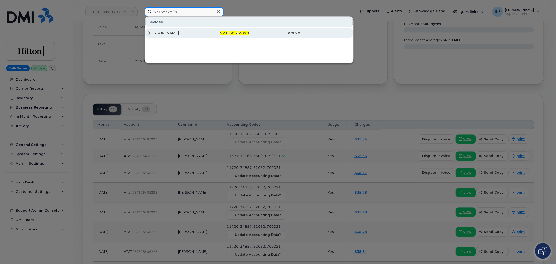
type input "5716832898"
click at [191, 32] on div "[PERSON_NAME]" at bounding box center [172, 32] width 51 height 5
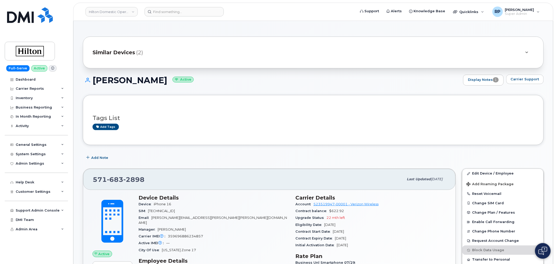
click at [303, 112] on div "Tags List Add tags" at bounding box center [312, 120] width 441 height 20
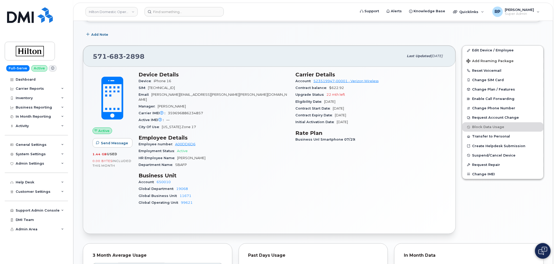
scroll to position [116, 0]
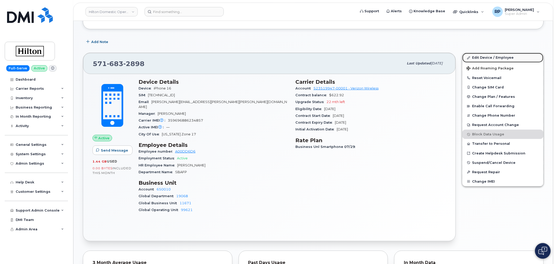
click at [483, 58] on link "Edit Device / Employee" at bounding box center [502, 57] width 81 height 9
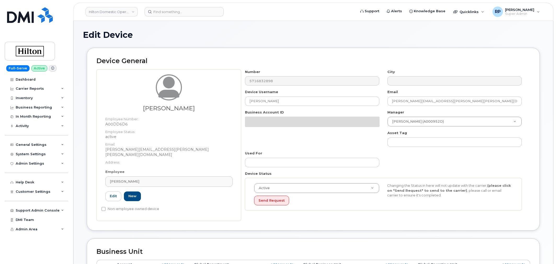
select select "34080332"
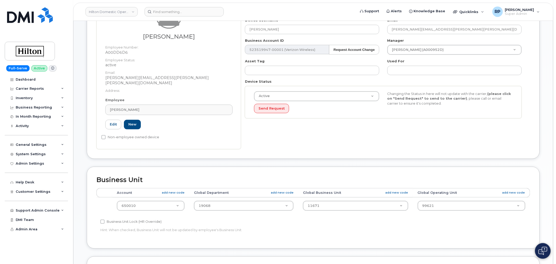
scroll to position [116, 0]
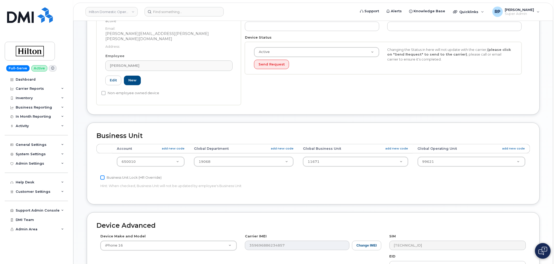
click at [102, 176] on input "Business Unit Lock (HR Override)" at bounding box center [102, 178] width 4 height 4
click at [104, 176] on input "Business Unit Lock (HR Override)" at bounding box center [102, 178] width 4 height 4
checkbox input "false"
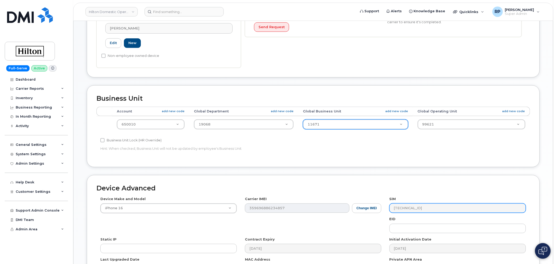
scroll to position [215, 0]
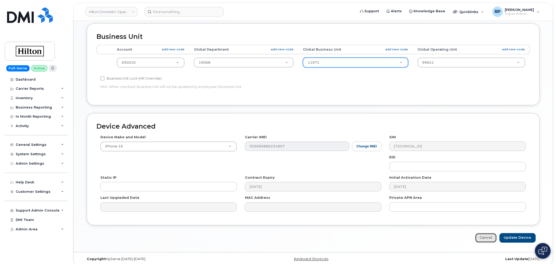
click at [482, 233] on link "Cancel" at bounding box center [486, 238] width 22 height 10
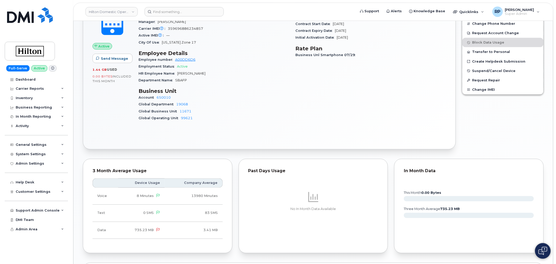
scroll to position [272, 0]
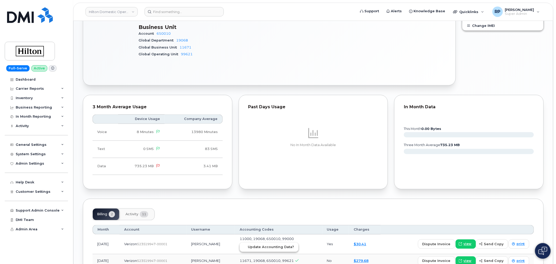
click at [265, 245] on span "Update Accounting Data?" at bounding box center [271, 247] width 46 height 5
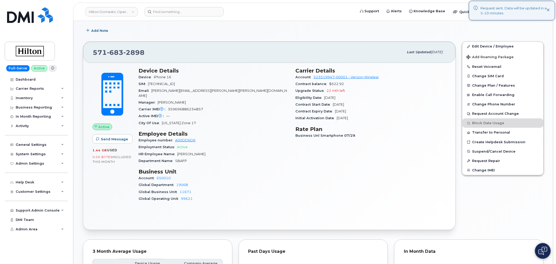
scroll to position [127, 0]
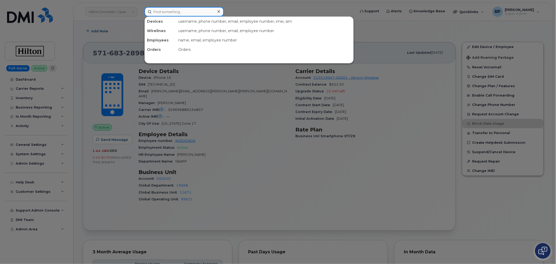
click at [179, 12] on input at bounding box center [183, 11] width 79 height 9
paste input "6199073142"
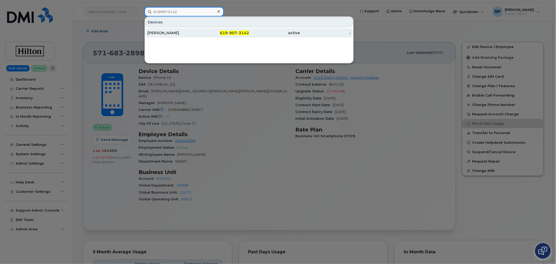
type input "6199073142"
click at [181, 31] on div "[PERSON_NAME]" at bounding box center [172, 32] width 51 height 5
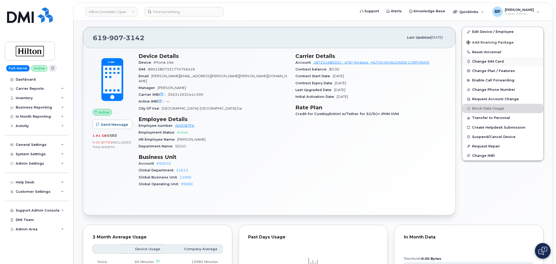
scroll to position [87, 0]
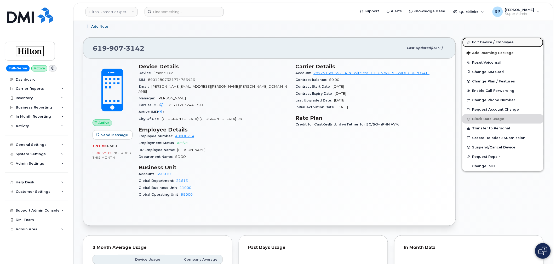
click at [484, 43] on link "Edit Device / Employee" at bounding box center [502, 42] width 81 height 9
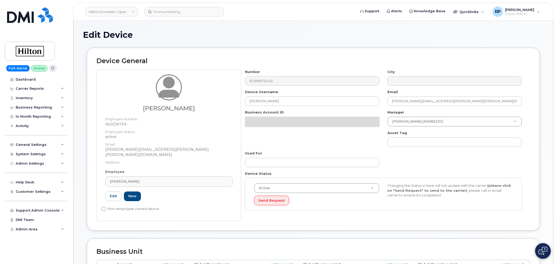
select select "34080332"
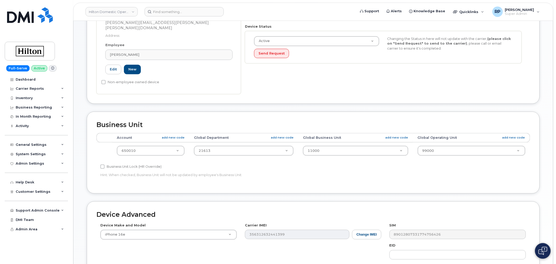
scroll to position [145, 0]
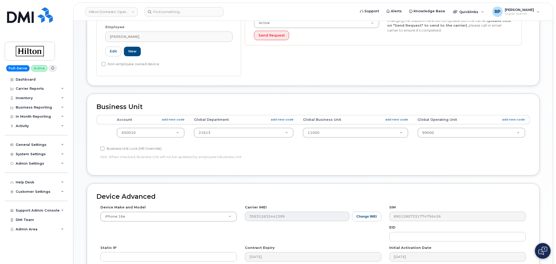
drag, startPoint x: 103, startPoint y: 145, endPoint x: 106, endPoint y: 144, distance: 2.8
click at [103, 147] on input "Business Unit Lock (HR Override)" at bounding box center [102, 149] width 4 height 4
checkbox input "true"
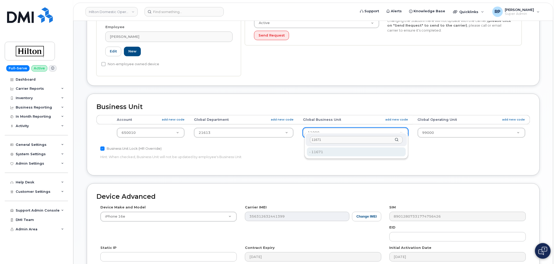
type input "11671"
type input "34541922"
click at [481, 134] on td "99000 34542148" at bounding box center [471, 133] width 117 height 16
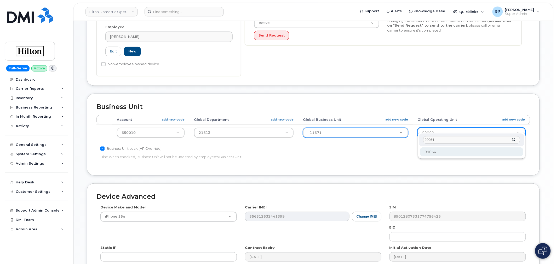
type input "99064"
type input "34542249"
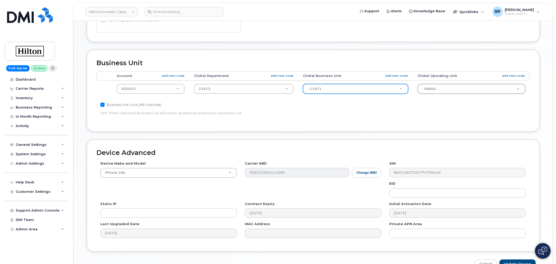
scroll to position [215, 0]
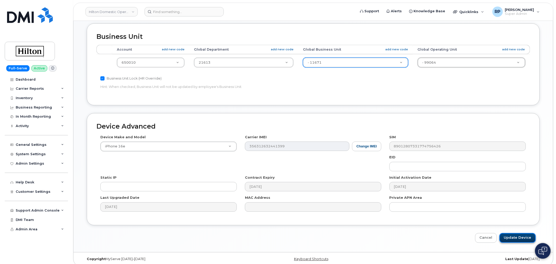
click at [510, 233] on input "Update Device" at bounding box center [517, 238] width 36 height 10
type input "Saving..."
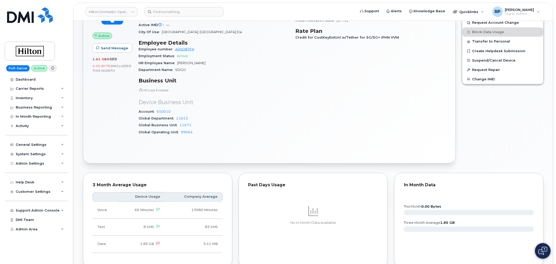
scroll to position [319, 0]
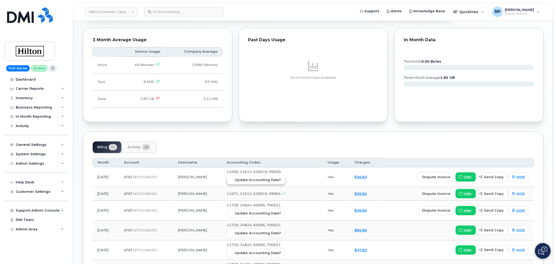
click at [270, 176] on button "Update Accounting Data?" at bounding box center [255, 180] width 59 height 9
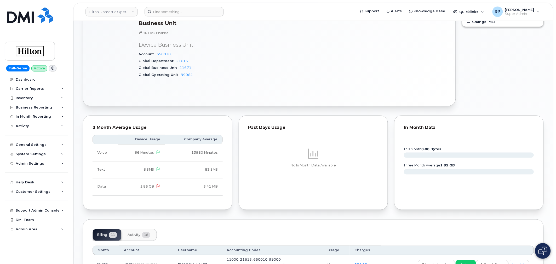
scroll to position [174, 0]
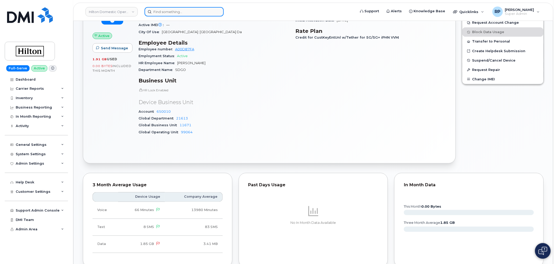
click at [184, 12] on input at bounding box center [183, 11] width 79 height 9
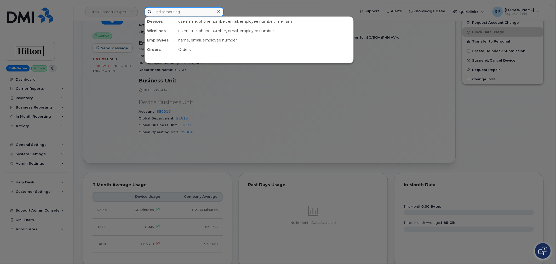
paste input "5716587002"
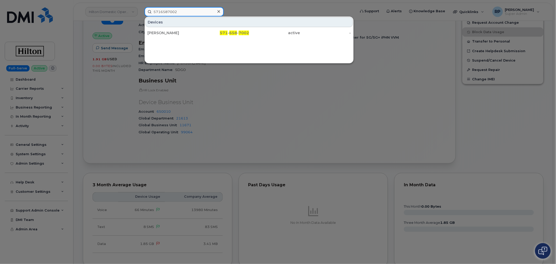
type input "5716587002"
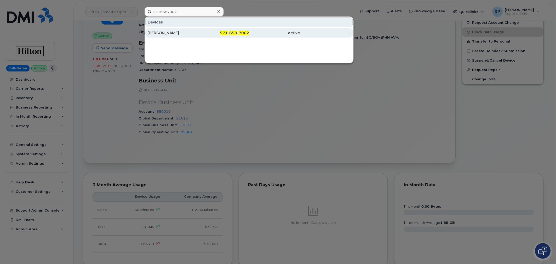
click at [184, 33] on div "[PERSON_NAME]" at bounding box center [172, 32] width 51 height 5
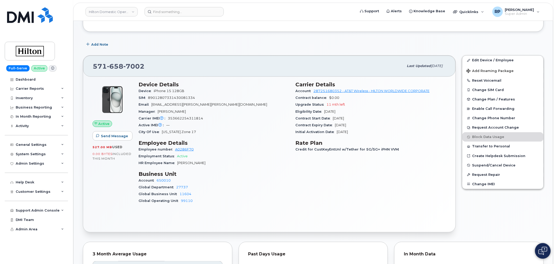
scroll to position [87, 0]
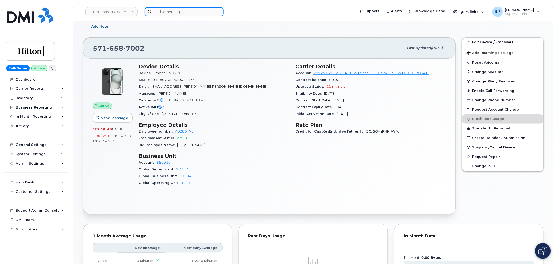
click at [166, 15] on input at bounding box center [183, 11] width 79 height 9
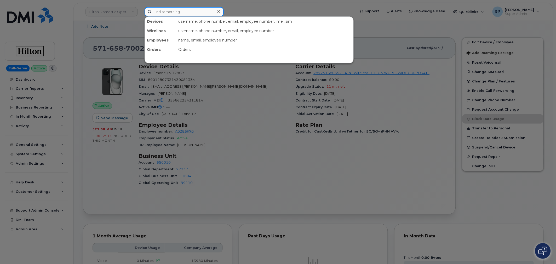
paste input "9175733154"
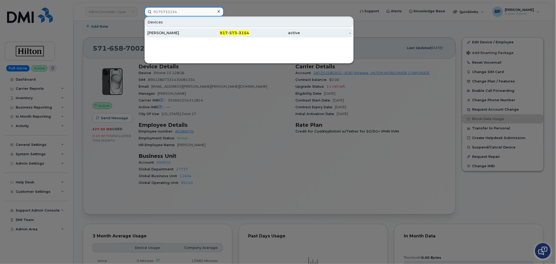
type input "9175733154"
click at [174, 32] on div "[PERSON_NAME]" at bounding box center [172, 32] width 51 height 5
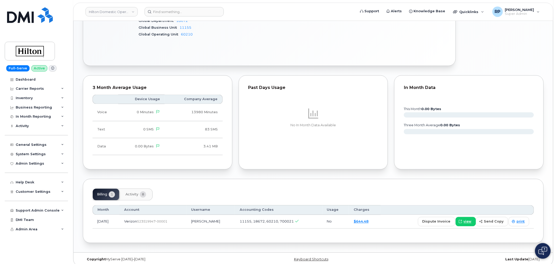
scroll to position [261, 0]
click at [137, 192] on span "Activity" at bounding box center [131, 194] width 13 height 4
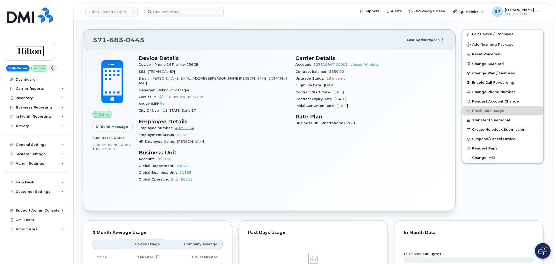
scroll to position [112, 0]
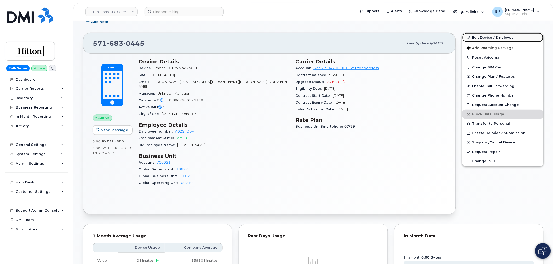
click at [477, 37] on link "Edit Device / Employee" at bounding box center [502, 37] width 81 height 9
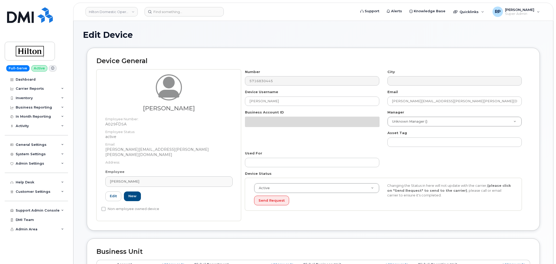
select select "34080331"
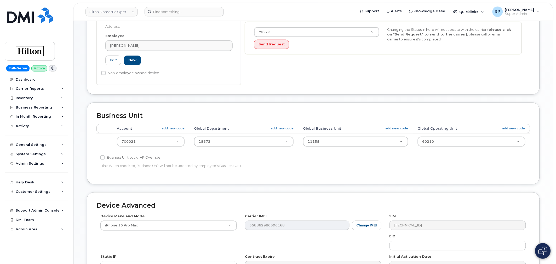
scroll to position [145, 0]
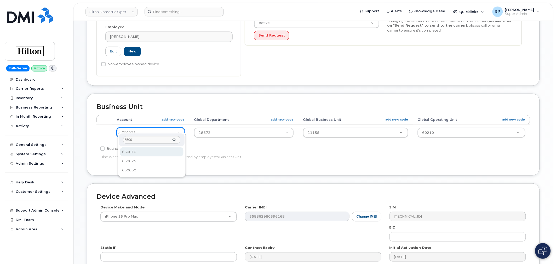
type input "6500"
select select "34080332"
click at [102, 147] on input "Business Unit Lock (HR Override)" at bounding box center [102, 149] width 4 height 4
checkbox input "true"
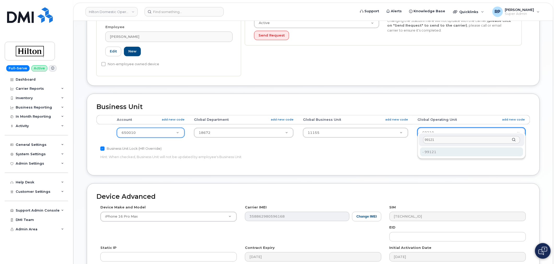
type input "99121"
type input "34542165"
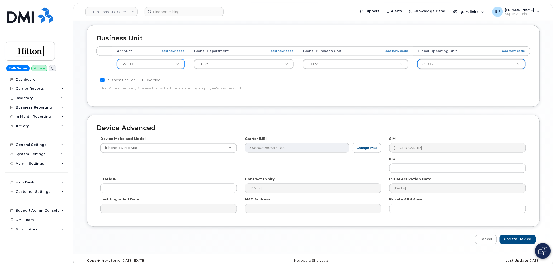
scroll to position [215, 0]
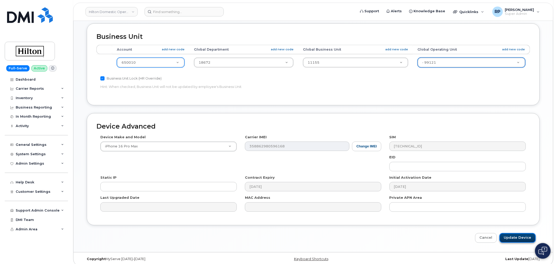
click at [508, 233] on input "Update Device" at bounding box center [517, 238] width 36 height 10
type input "Saving..."
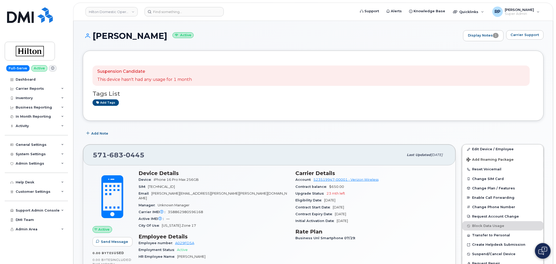
click at [254, 131] on div "Add Note" at bounding box center [313, 133] width 460 height 9
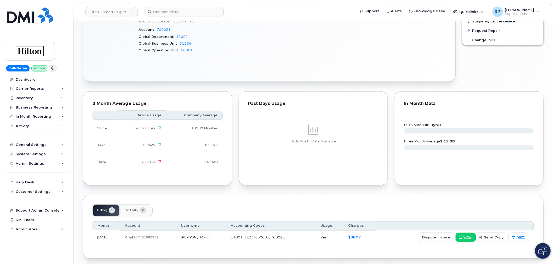
scroll to position [234, 0]
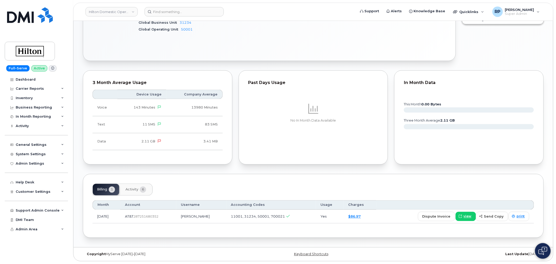
click at [134, 191] on span "Activity" at bounding box center [131, 190] width 13 height 4
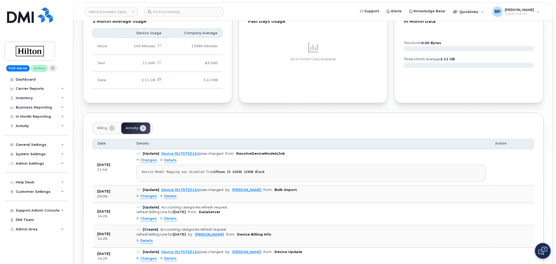
scroll to position [311, 0]
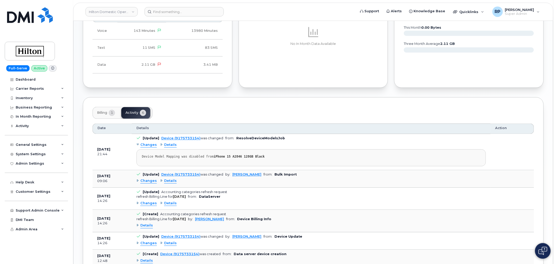
click at [167, 184] on span "Details" at bounding box center [170, 181] width 13 height 5
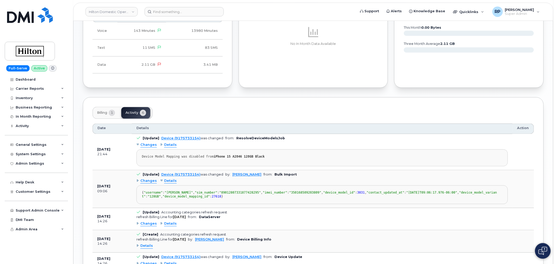
click at [167, 184] on span "Details" at bounding box center [170, 181] width 13 height 5
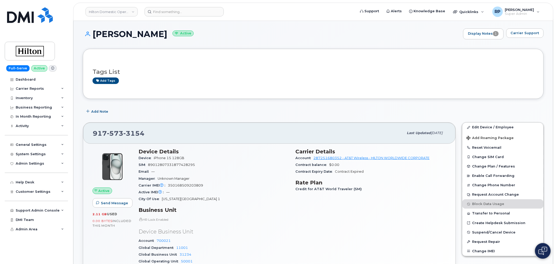
scroll to position [0, 0]
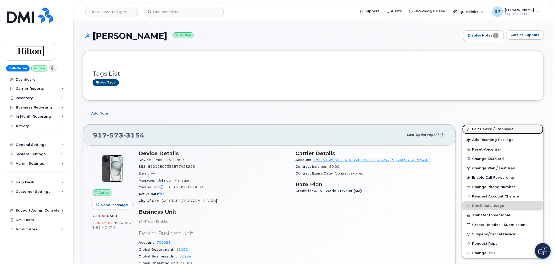
click at [487, 126] on link "Edit Device / Employee" at bounding box center [502, 129] width 81 height 9
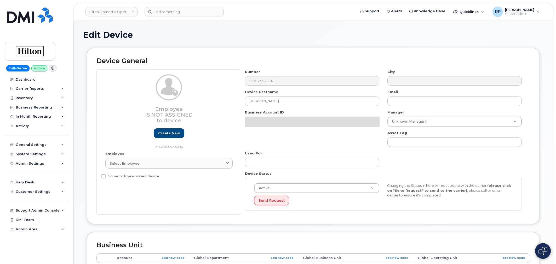
select select "34080331"
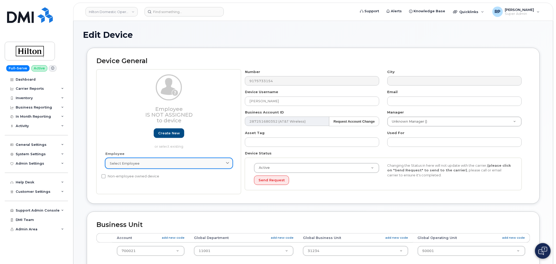
click at [163, 165] on div "Select employee" at bounding box center [169, 163] width 118 height 5
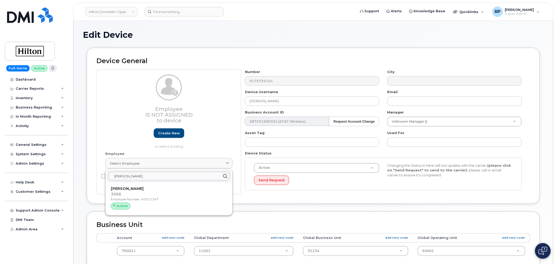
drag, startPoint x: 137, startPoint y: 177, endPoint x: 85, endPoint y: 177, distance: 52.5
click at [85, 177] on div "Device General Employee Is not assigned to device Create new or select existing…" at bounding box center [313, 130] width 460 height 164
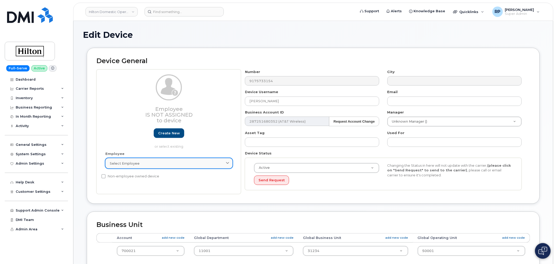
click at [125, 167] on link "Select employee" at bounding box center [168, 163] width 127 height 10
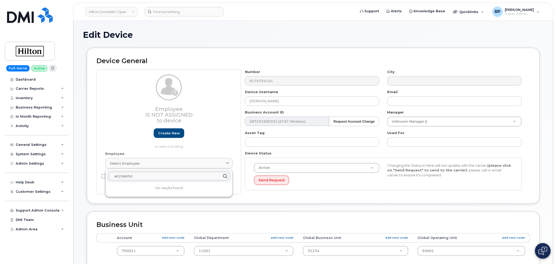
type input "a02da950"
click at [313, 187] on div "Active Active Suspended Cancelled Send Request Changing the Status in here will…" at bounding box center [383, 174] width 277 height 33
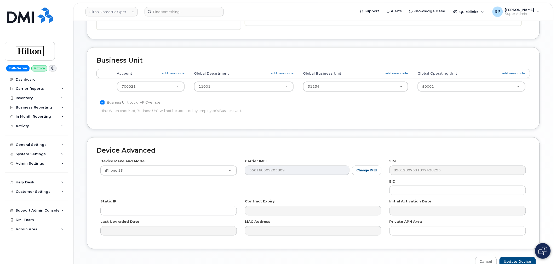
scroll to position [194, 0]
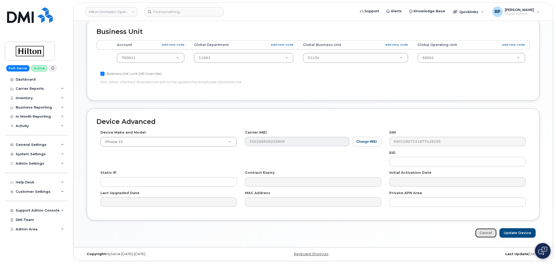
click at [486, 233] on link "Cancel" at bounding box center [486, 234] width 22 height 10
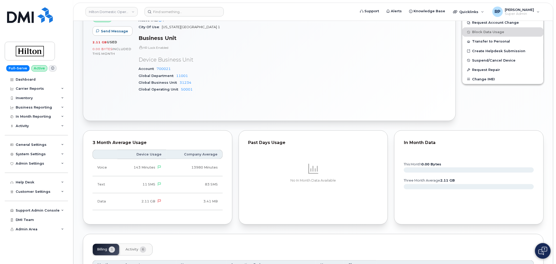
scroll to position [234, 0]
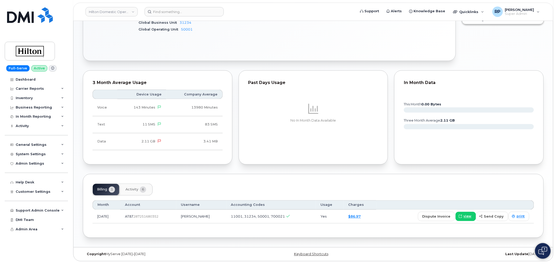
click at [125, 190] on button "Activity 6" at bounding box center [135, 189] width 29 height 11
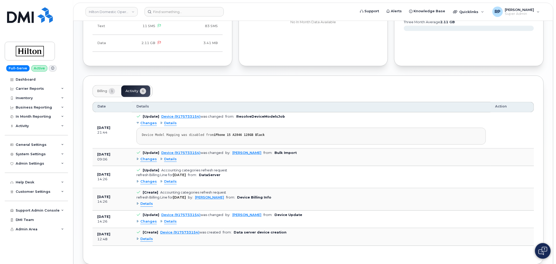
scroll to position [351, 0]
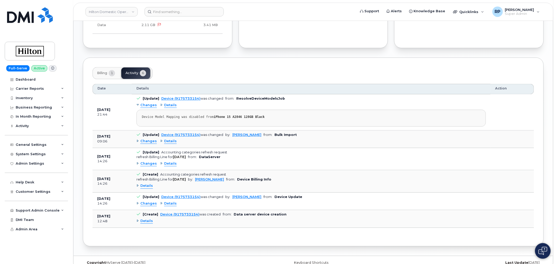
click at [145, 223] on span "Details" at bounding box center [146, 221] width 13 height 5
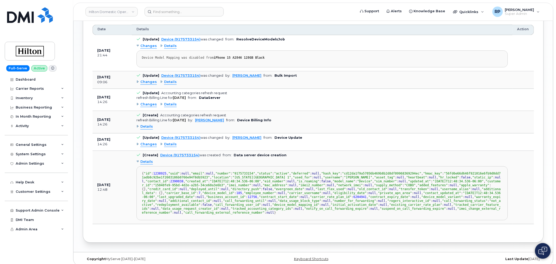
scroll to position [408, 0]
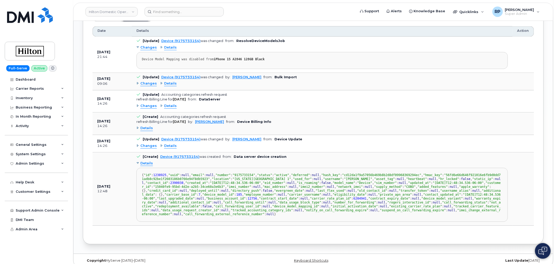
click at [168, 147] on span "Details" at bounding box center [170, 146] width 13 height 5
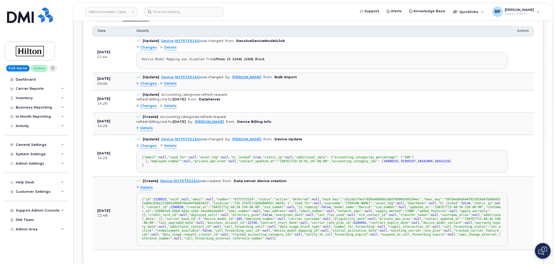
click at [148, 130] on span "Details" at bounding box center [146, 128] width 13 height 5
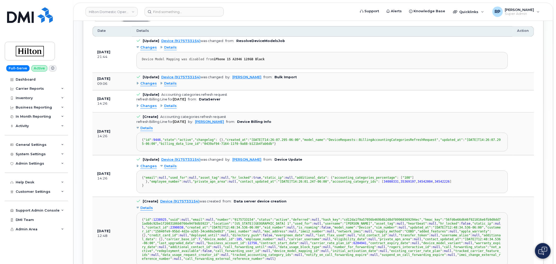
click at [171, 106] on span "Details" at bounding box center [170, 106] width 13 height 5
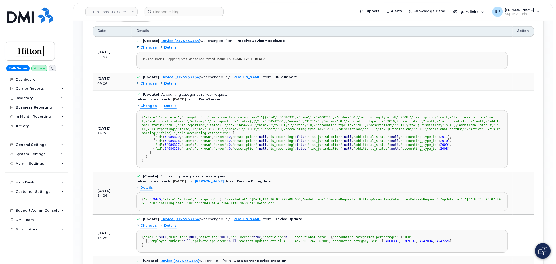
click at [132, 149] on td "[Update] Accounting categories refresh request refresh Billing Line for [DATE] …" at bounding box center [322, 131] width 381 height 82
click at [165, 83] on span "Details" at bounding box center [170, 83] width 13 height 5
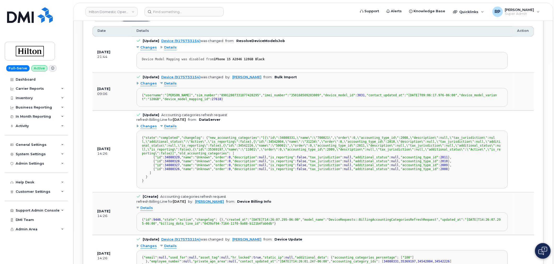
click at [169, 46] on span "Details" at bounding box center [170, 47] width 13 height 5
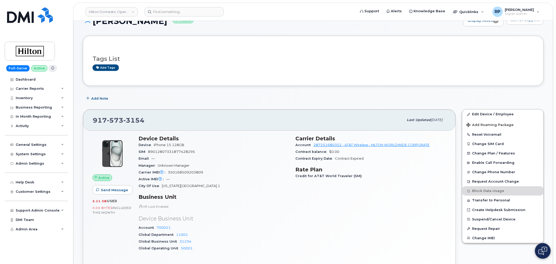
scroll to position [0, 0]
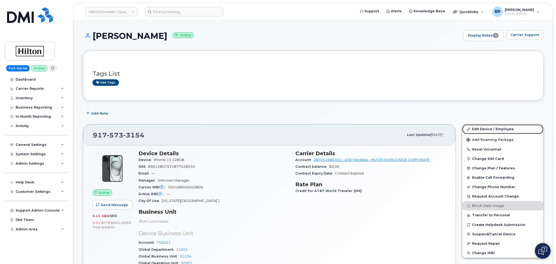
click at [478, 129] on link "Edit Device / Employee" at bounding box center [502, 129] width 81 height 9
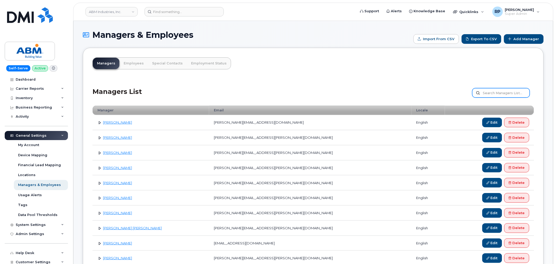
click at [499, 92] on input "text" at bounding box center [500, 92] width 57 height 9
paste input "[PERSON_NAME]"
type input "[PERSON_NAME]"
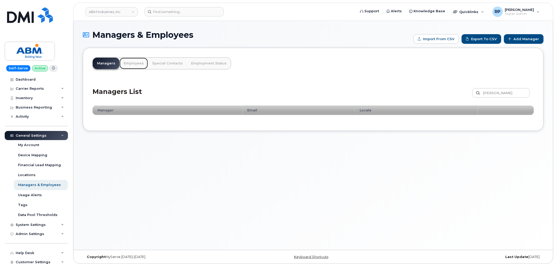
click at [133, 64] on link "Employees" at bounding box center [133, 63] width 28 height 11
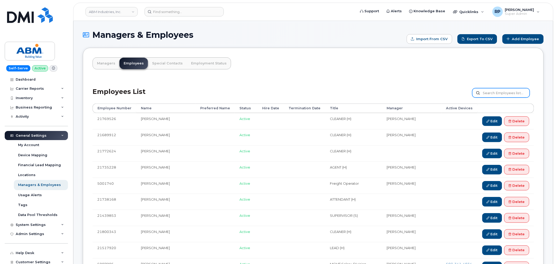
click at [501, 90] on input "text" at bounding box center [500, 92] width 57 height 9
paste input "[PERSON_NAME]"
type input "[PERSON_NAME]"
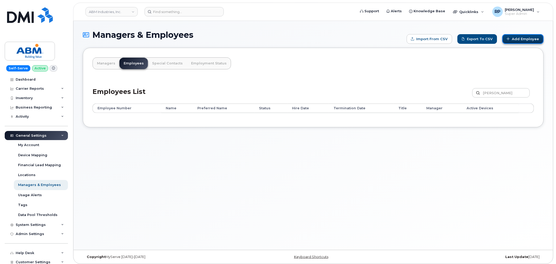
click at [518, 38] on link "Add Employee" at bounding box center [522, 39] width 41 height 10
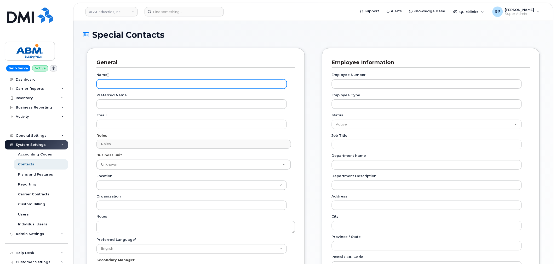
click at [134, 83] on input "Name *" at bounding box center [191, 83] width 190 height 9
paste input "[PERSON_NAME]"
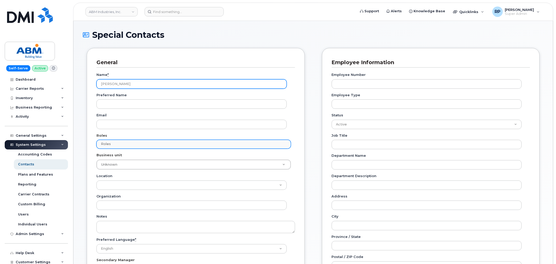
type input "[PERSON_NAME]"
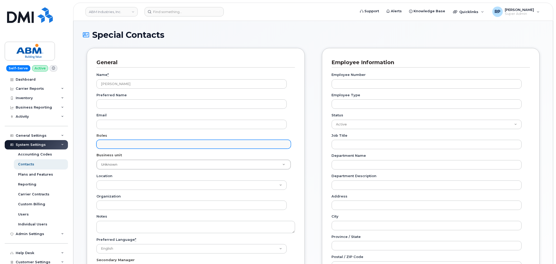
click at [116, 146] on input "text" at bounding box center [194, 144] width 189 height 7
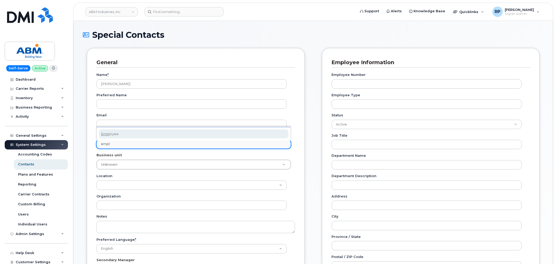
type input "empl"
select select "16"
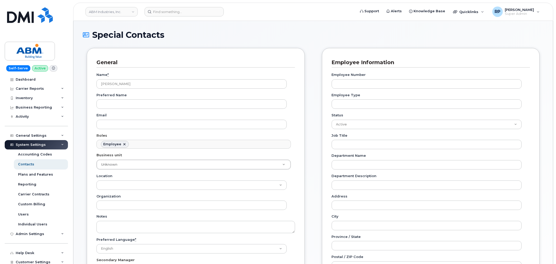
scroll to position [30, 0]
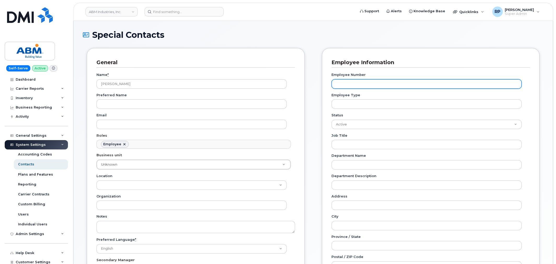
click at [359, 84] on input "Employee Number" at bounding box center [426, 83] width 190 height 9
paste input "A02DA950"
type input "A02DA950"
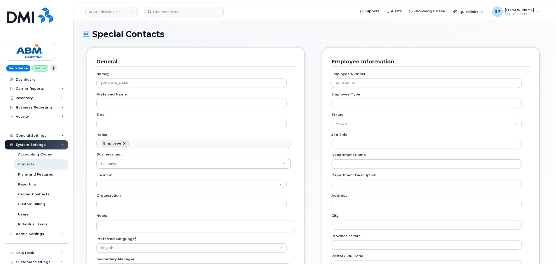
scroll to position [0, 0]
click at [117, 12] on link "ABM Industries, Inc." at bounding box center [111, 11] width 52 height 9
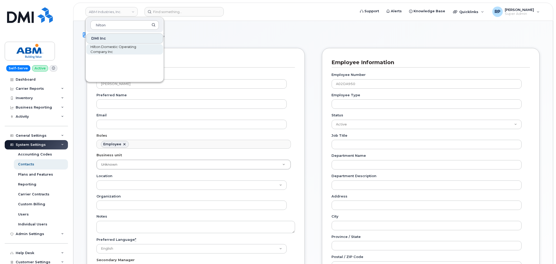
type input "hilton"
click at [97, 46] on span "Hilton Domestic Operating Company Inc" at bounding box center [120, 49] width 60 height 10
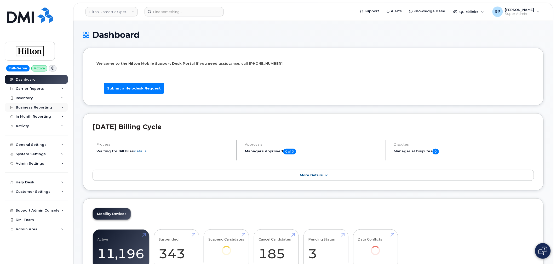
click at [41, 106] on div "Business Reporting" at bounding box center [34, 108] width 36 height 4
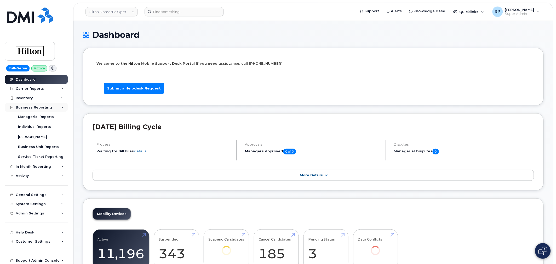
click at [40, 106] on div "Business Reporting" at bounding box center [34, 108] width 36 height 4
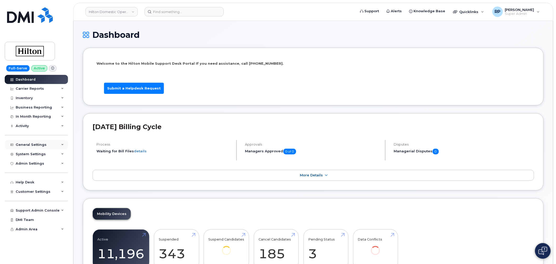
click at [37, 145] on div "General Settings" at bounding box center [31, 145] width 31 height 4
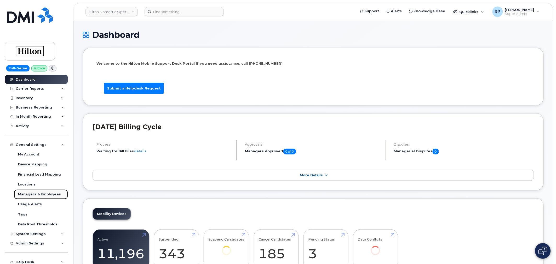
click at [41, 195] on div "Managers & Employees" at bounding box center [39, 194] width 43 height 5
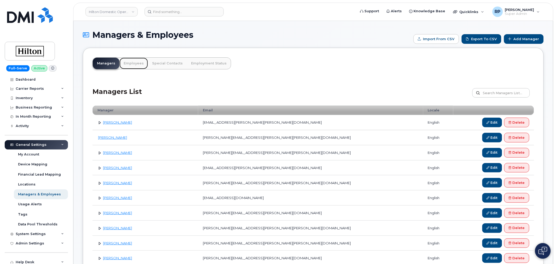
click at [137, 63] on link "Employees" at bounding box center [133, 63] width 28 height 11
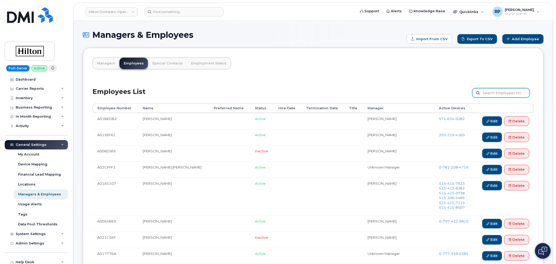
click at [507, 93] on input "text" at bounding box center [500, 92] width 57 height 9
paste input "[PERSON_NAME]"
type input "[PERSON_NAME]"
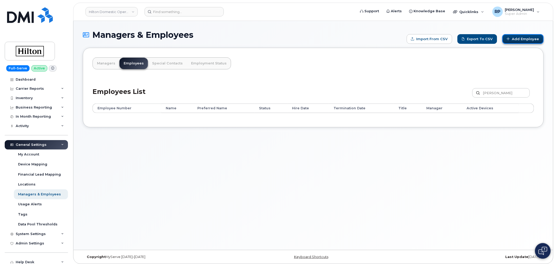
click at [519, 37] on link "Add Employee" at bounding box center [522, 39] width 41 height 10
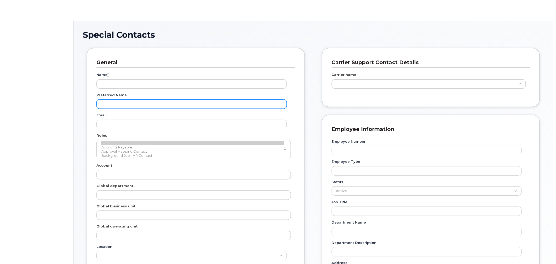
type input "34080326"
type input "34080327"
type input "34080328"
type input "34080329"
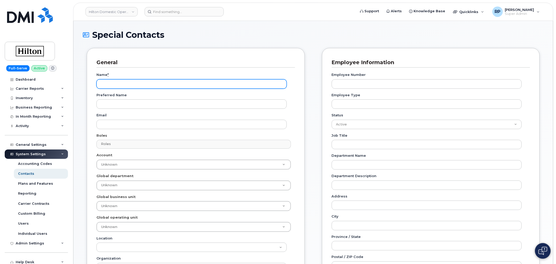
click at [149, 84] on input "Name *" at bounding box center [191, 83] width 190 height 9
paste input "[PERSON_NAME]"
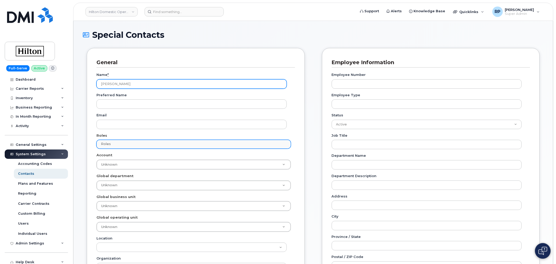
type input "Yokaira Polanco"
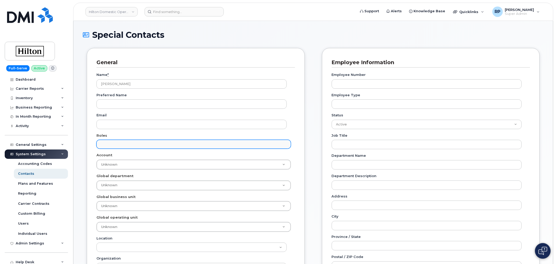
click at [112, 145] on input "text" at bounding box center [194, 144] width 189 height 7
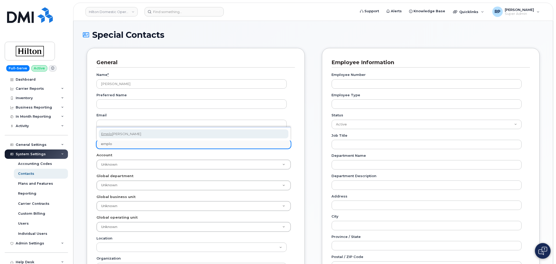
type input "emplo"
select select "16"
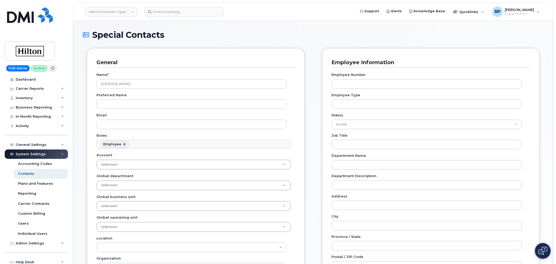
scroll to position [30, 0]
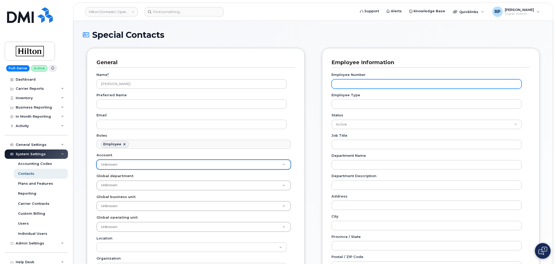
paste input "A02DA950"
type input "A02DA950"
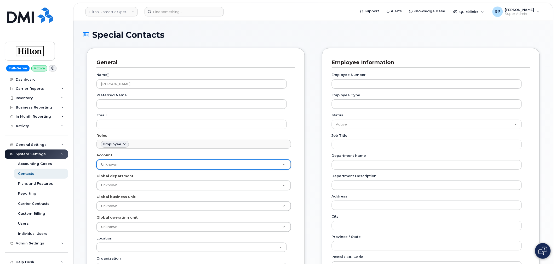
type input "A02DA950"
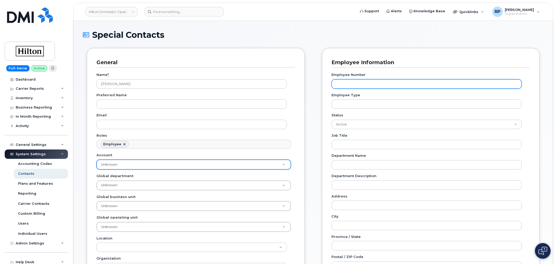
click at [358, 84] on input "Employee Number" at bounding box center [426, 83] width 190 height 9
paste input "A02DA950"
type input "A02DA950"
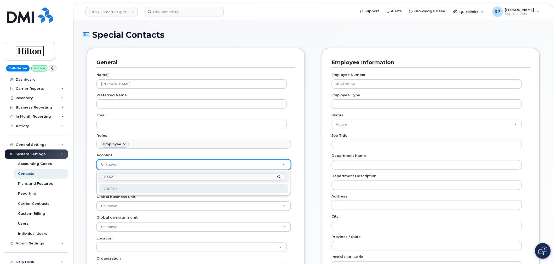
type input "700021"
type input "34080331"
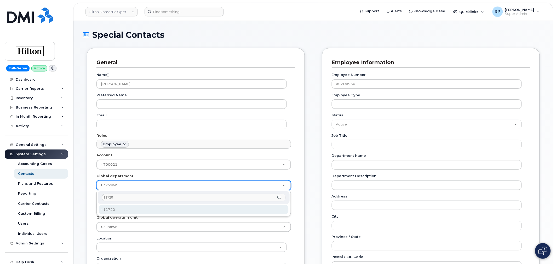
type input "11720"
type input "34542459"
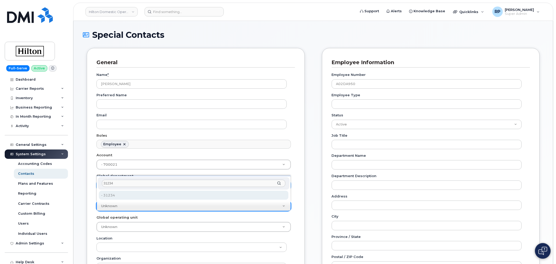
type input "31234"
type input "34542004"
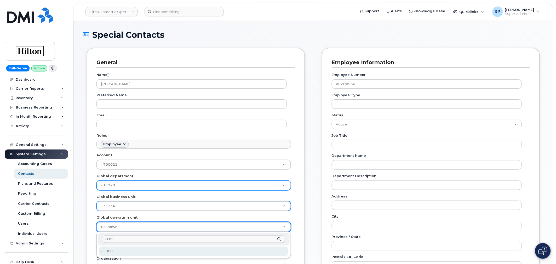
type input "50001"
type input "34542226"
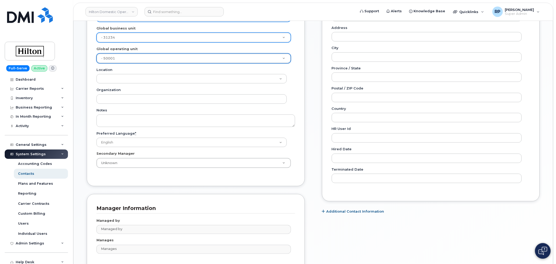
scroll to position [203, 0]
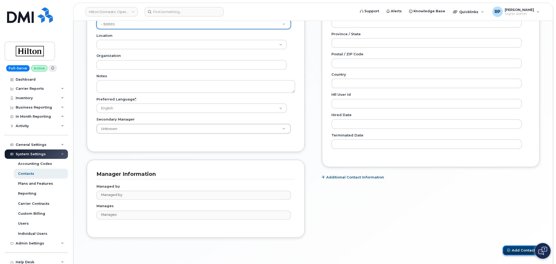
click at [515, 249] on button "Add Contact" at bounding box center [521, 251] width 37 height 10
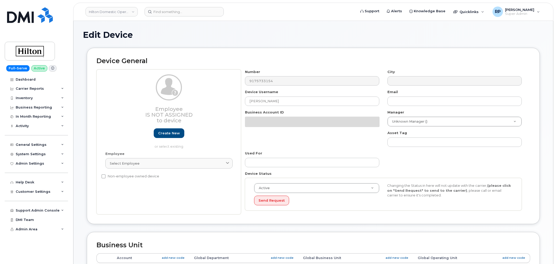
select select "34080331"
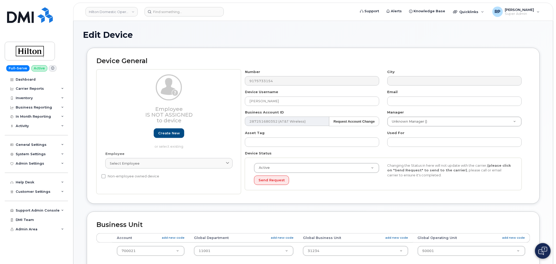
click at [145, 156] on div "Employee Select employee Type first three symbols or more" at bounding box center [168, 162] width 135 height 22
click at [146, 163] on div "Select employee" at bounding box center [169, 163] width 118 height 5
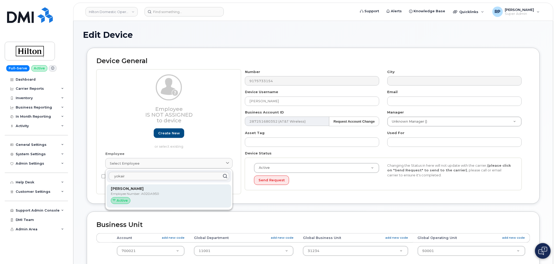
type input "yokair"
click at [140, 192] on div "Yokaira Polanco Employee Number: A02DA950 Active" at bounding box center [169, 196] width 116 height 20
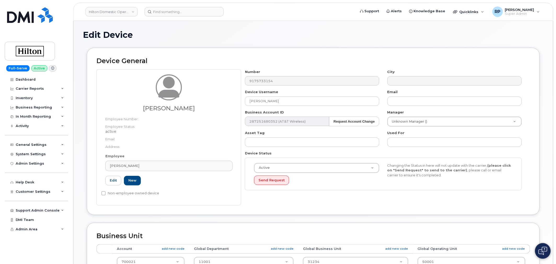
type input "A02DA950"
type input "[PERSON_NAME]"
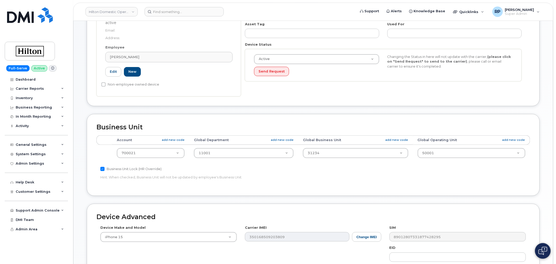
scroll to position [116, 0]
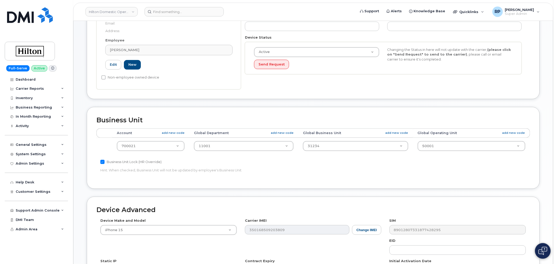
click at [103, 163] on input "Business Unit Lock (HR Override)" at bounding box center [102, 162] width 4 height 4
checkbox input "false"
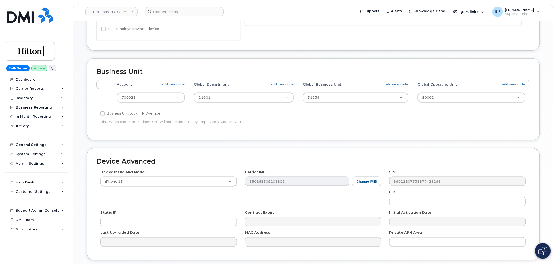
scroll to position [203, 0]
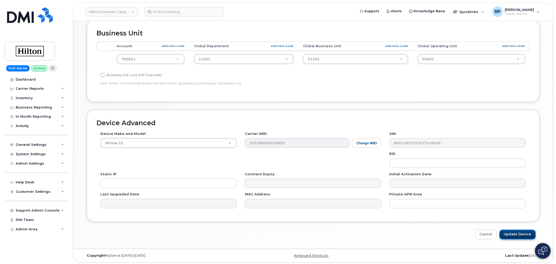
click at [509, 238] on input "Update Device" at bounding box center [517, 235] width 36 height 10
type input "Saving..."
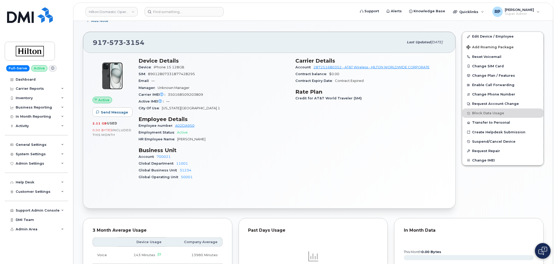
scroll to position [96, 0]
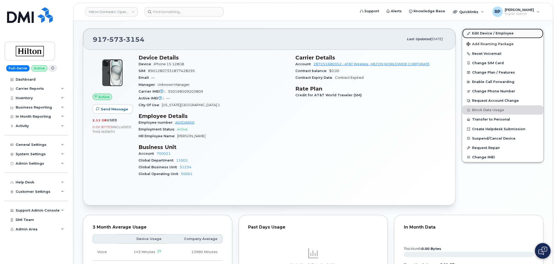
click at [489, 34] on link "Edit Device / Employee" at bounding box center [502, 33] width 81 height 9
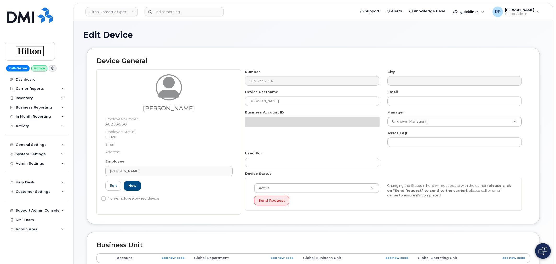
select select "34080331"
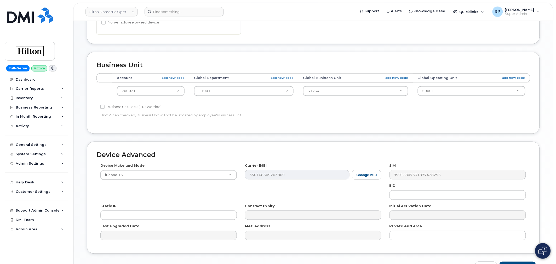
scroll to position [210, 0]
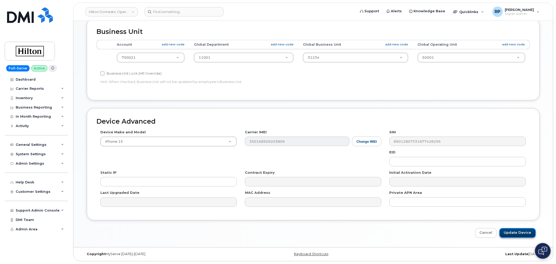
click at [505, 233] on input "Update Device" at bounding box center [517, 234] width 36 height 10
type input "Saving..."
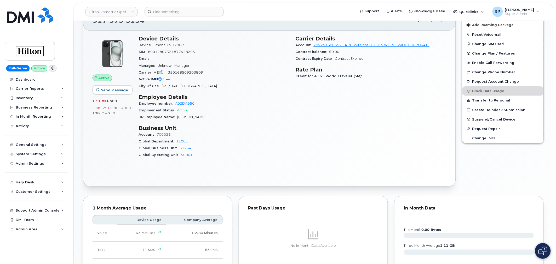
scroll to position [116, 0]
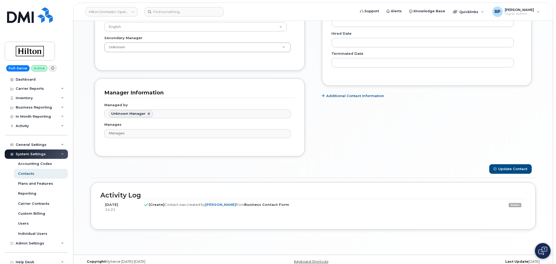
scroll to position [319, 0]
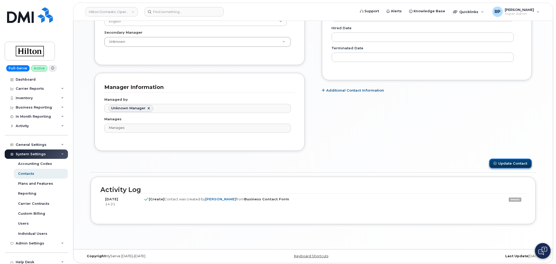
click at [508, 166] on button "Update Contact" at bounding box center [510, 164] width 43 height 10
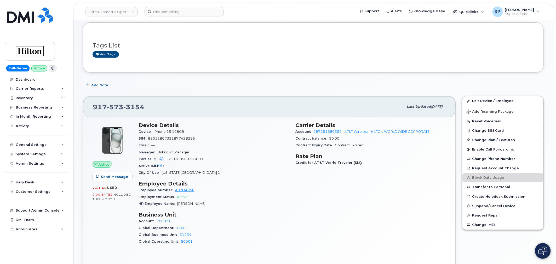
scroll to position [58, 0]
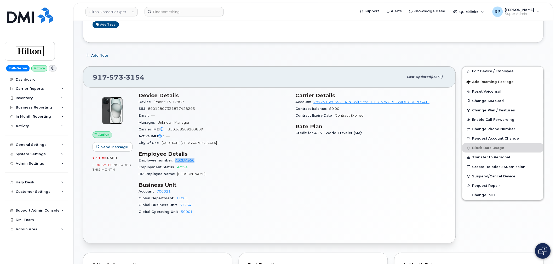
drag, startPoint x: 197, startPoint y: 160, endPoint x: 174, endPoint y: 161, distance: 22.3
click at [174, 161] on div "Employee number A02DA950" at bounding box center [213, 160] width 151 height 7
copy link "A02DA950"
drag, startPoint x: 204, startPoint y: 175, endPoint x: 176, endPoint y: 174, distance: 27.7
click at [176, 174] on div "HR Employee Name Yokaira Polanco" at bounding box center [213, 174] width 151 height 7
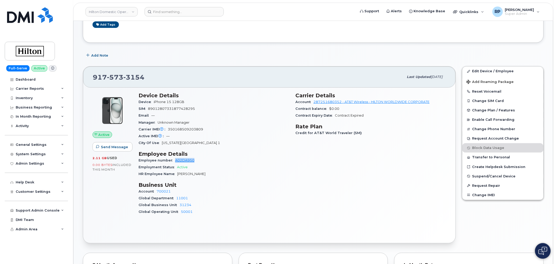
copy span "[PERSON_NAME]"
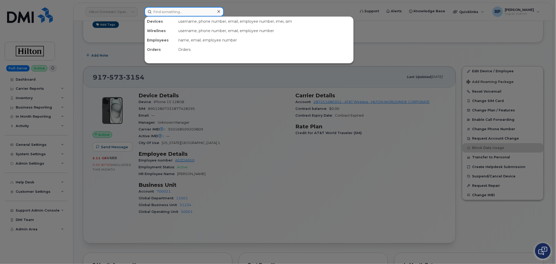
click at [166, 11] on input at bounding box center [183, 11] width 79 height 9
paste input "2142083905"
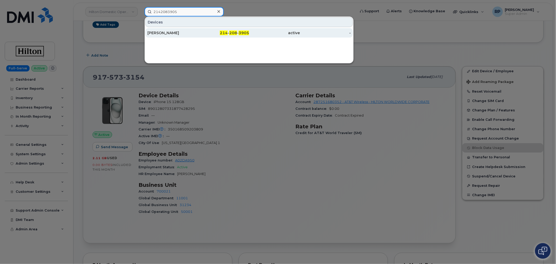
type input "2142083905"
click at [181, 32] on div "CESAR RANGEL" at bounding box center [172, 32] width 51 height 5
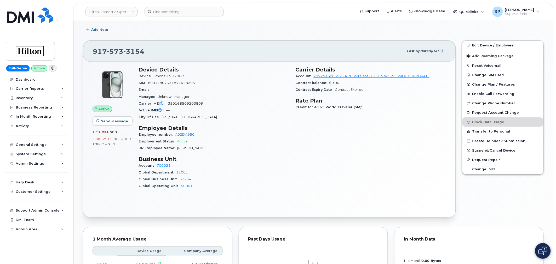
scroll to position [87, 0]
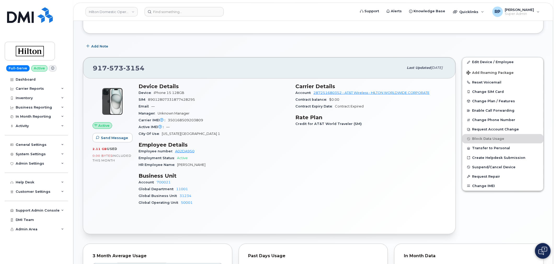
scroll to position [87, 0]
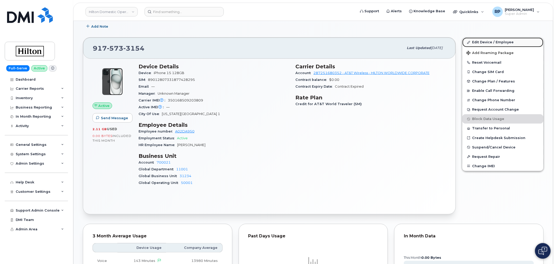
click at [496, 42] on link "Edit Device / Employee" at bounding box center [502, 42] width 81 height 9
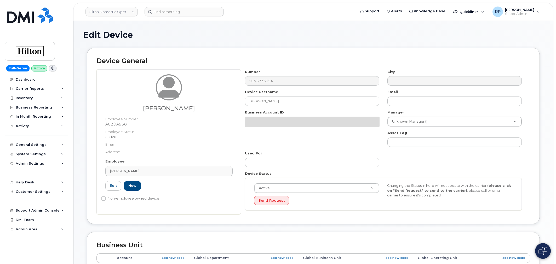
select select "34080331"
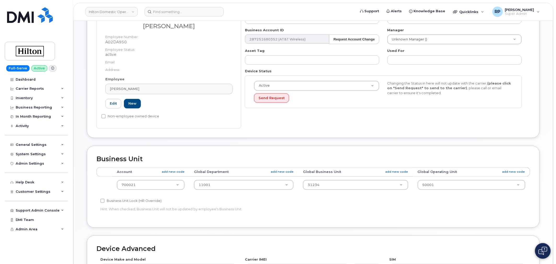
scroll to position [87, 0]
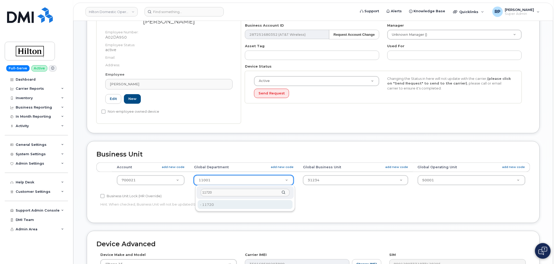
type input "11720"
type input "34542459"
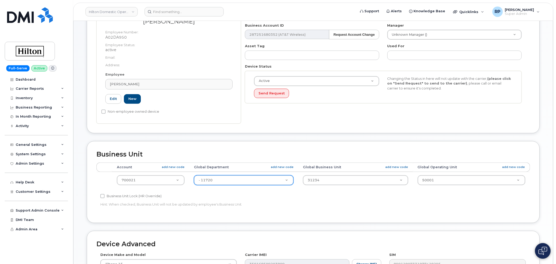
click at [354, 209] on div "Business Unit Lock (HR Override) Hint: When checked, Business Unit will not be …" at bounding box center [240, 201] width 289 height 16
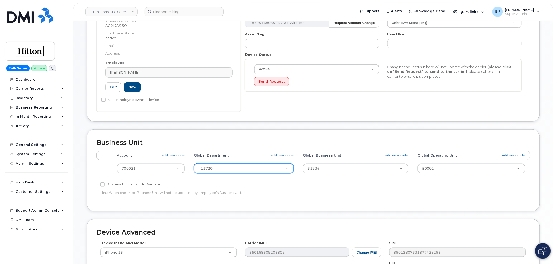
scroll to position [210, 0]
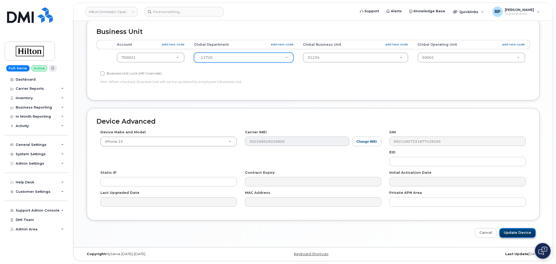
click at [516, 236] on input "Update Device" at bounding box center [517, 234] width 36 height 10
type input "Saving..."
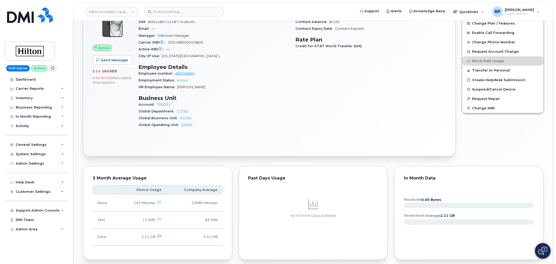
scroll to position [247, 0]
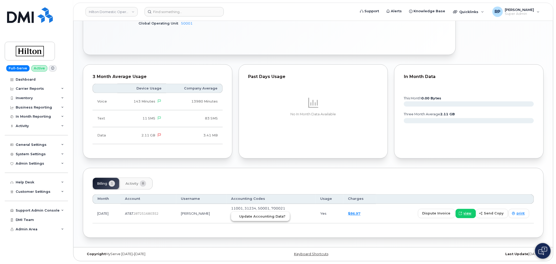
click at [272, 218] on span "Update Accounting Data?" at bounding box center [262, 216] width 46 height 5
click at [167, 11] on input at bounding box center [183, 11] width 79 height 9
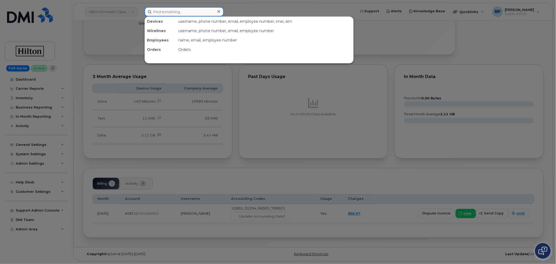
paste input "5713240966"
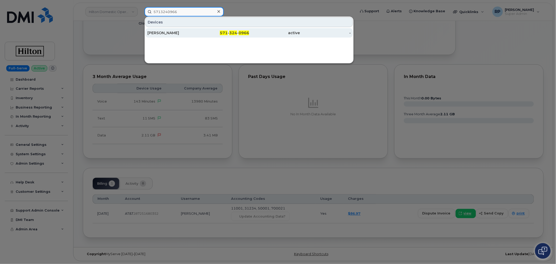
type input "5713240966"
click at [198, 35] on div "CHRISTIAN CHARNAUXGRILLET" at bounding box center [223, 32] width 51 height 9
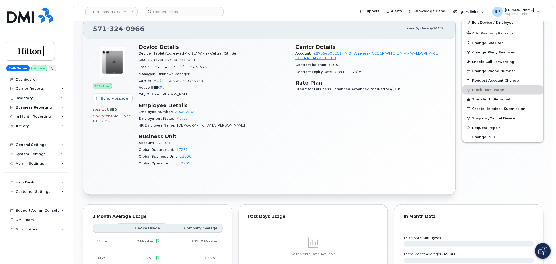
scroll to position [96, 0]
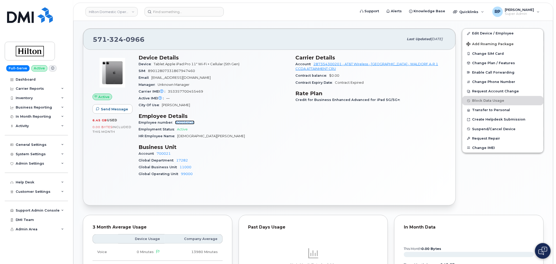
click at [191, 124] on link "A00564DA" at bounding box center [184, 123] width 19 height 4
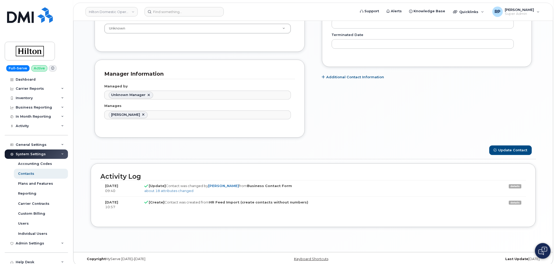
scroll to position [338, 0]
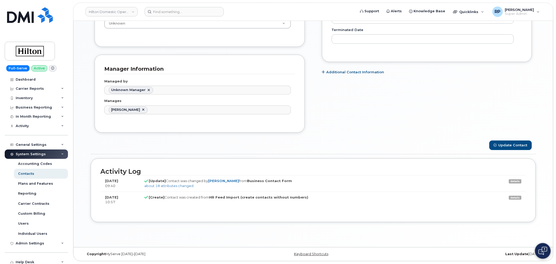
click at [516, 200] on td "details" at bounding box center [503, 200] width 43 height 16
click at [513, 198] on link "details" at bounding box center [515, 198] width 13 height 4
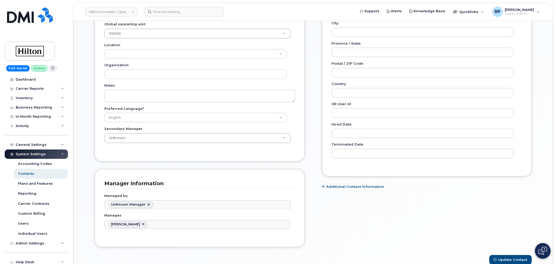
scroll to position [338, 0]
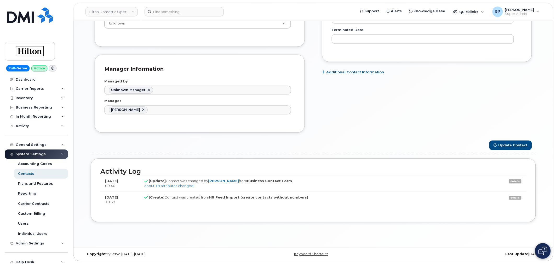
click at [511, 198] on link "details" at bounding box center [515, 198] width 13 height 4
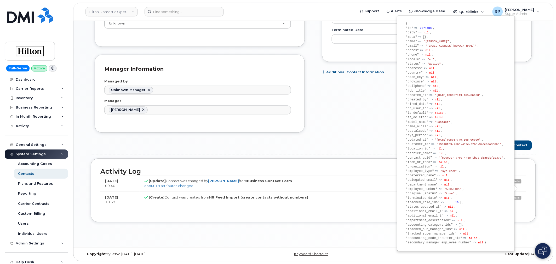
click at [285, 191] on td "[Update] Contact was changed by [PERSON_NAME] from Business Contact Form about …" at bounding box center [310, 184] width 343 height 16
click at [186, 188] on link "about 18 attributes changed" at bounding box center [168, 186] width 49 height 4
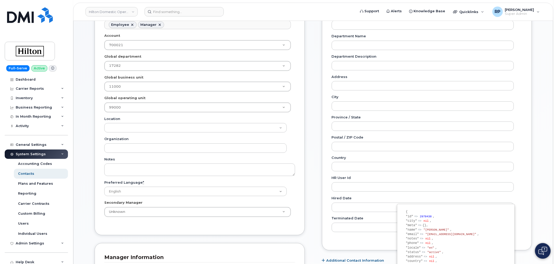
scroll to position [135, 0]
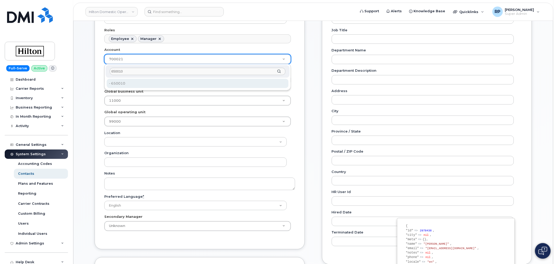
type input "650010"
type input "34080332"
type input "17700"
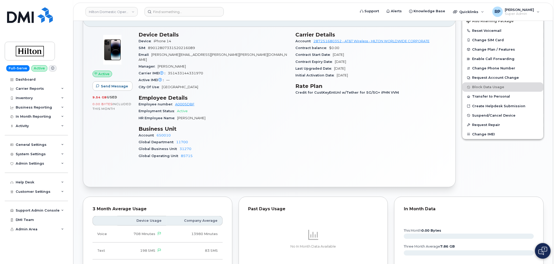
scroll to position [116, 0]
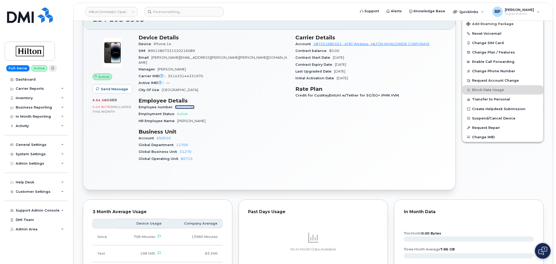
click at [189, 105] on link "A0005DBF" at bounding box center [184, 107] width 19 height 4
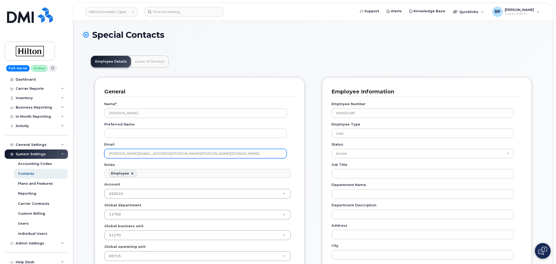
drag, startPoint x: 174, startPoint y: 157, endPoint x: 107, endPoint y: 157, distance: 66.3
click at [107, 157] on input "Shelley.Baumgardner@hilton.com" at bounding box center [195, 153] width 182 height 9
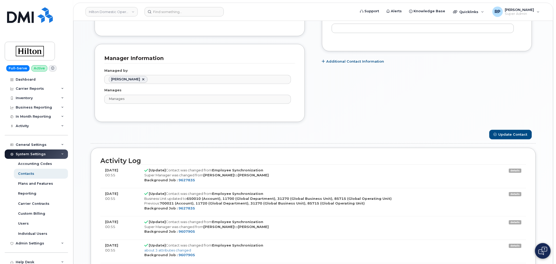
scroll to position [377, 0]
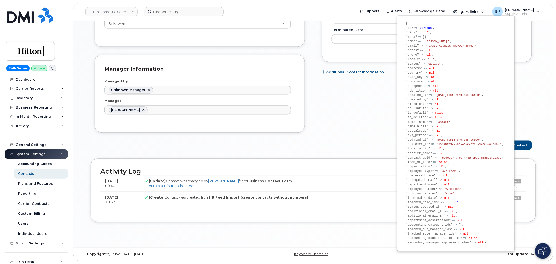
scroll to position [16, 0]
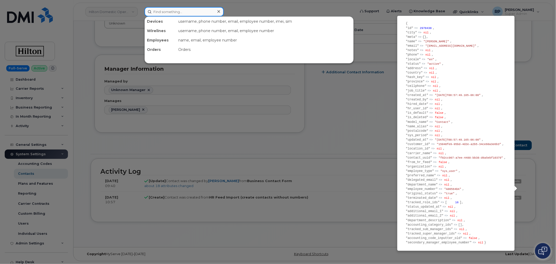
click at [159, 10] on input at bounding box center [183, 11] width 79 height 9
click at [114, 7] on div at bounding box center [278, 132] width 556 height 264
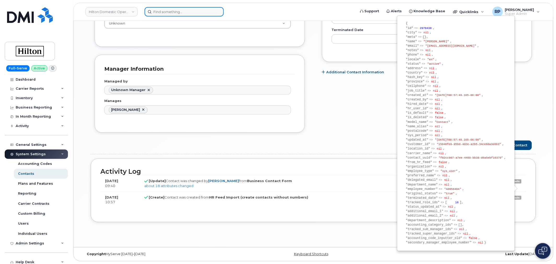
click at [157, 15] on input at bounding box center [183, 11] width 79 height 9
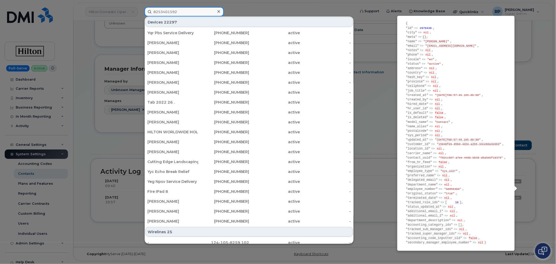
type input "8253401592"
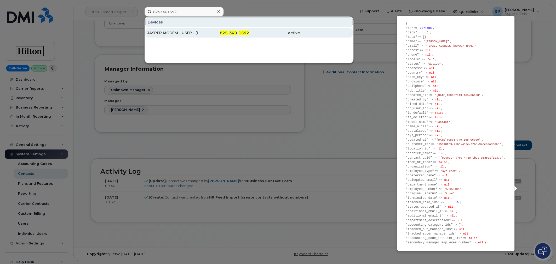
click at [198, 30] on div "JASPER MODEM - USEP - Omer AlOmari" at bounding box center [223, 32] width 51 height 9
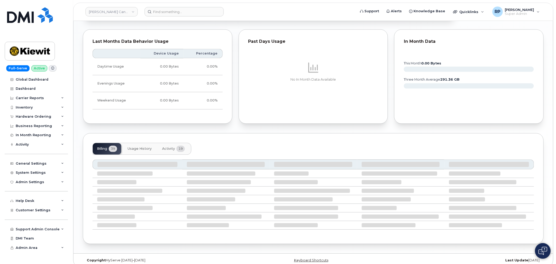
scroll to position [404, 0]
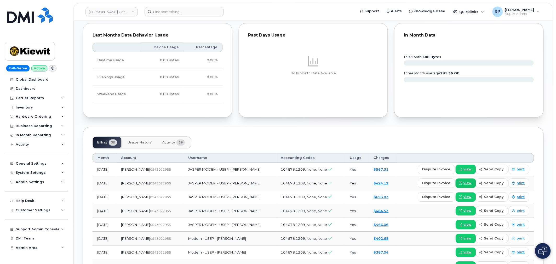
click at [470, 181] on link "view" at bounding box center [465, 183] width 20 height 9
click at [120, 16] on div "Kiewit Canada Inc" at bounding box center [111, 12] width 57 height 10
click at [118, 12] on link "Kiewit Canada Inc" at bounding box center [111, 11] width 52 height 9
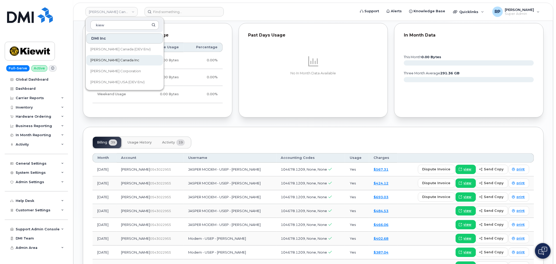
type input "kiew"
click at [122, 61] on link "Kiewit Canada Inc" at bounding box center [124, 60] width 77 height 10
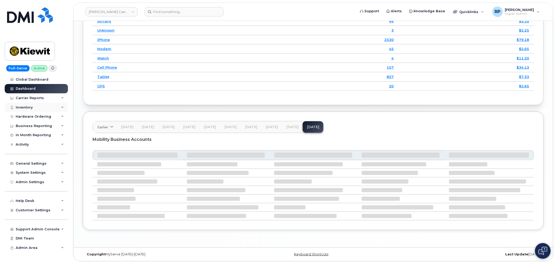
scroll to position [745, 0]
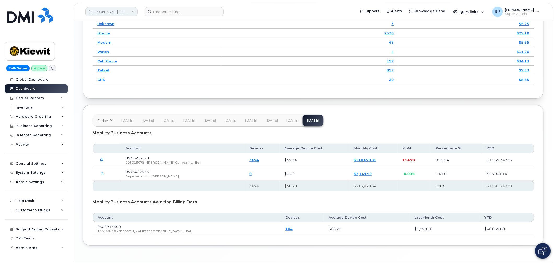
click at [113, 12] on link "[PERSON_NAME] Canada Inc" at bounding box center [111, 11] width 52 height 9
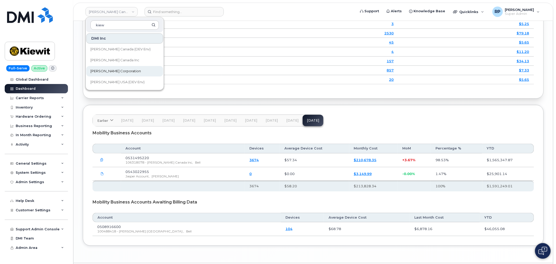
type input "kiew"
click at [110, 71] on span "[PERSON_NAME] Corporation" at bounding box center [115, 71] width 50 height 5
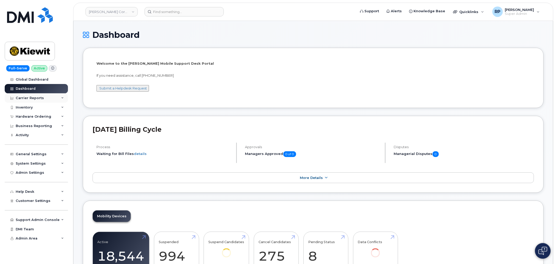
click at [37, 99] on div "Carrier Reports" at bounding box center [30, 98] width 28 height 4
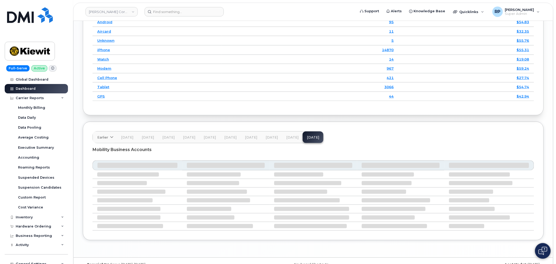
scroll to position [756, 0]
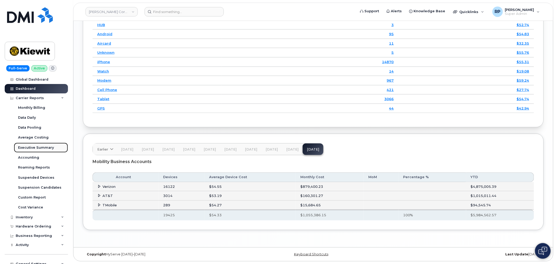
click at [34, 149] on div "Executive Summary" at bounding box center [36, 147] width 36 height 5
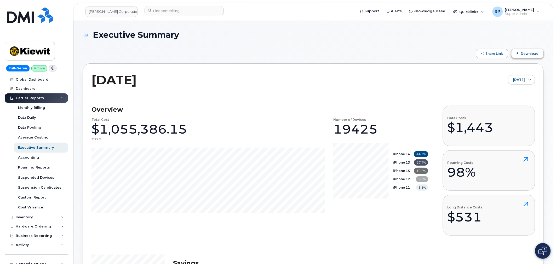
click at [524, 55] on span "Download" at bounding box center [530, 54] width 18 height 4
